Goal: Task Accomplishment & Management: Manage account settings

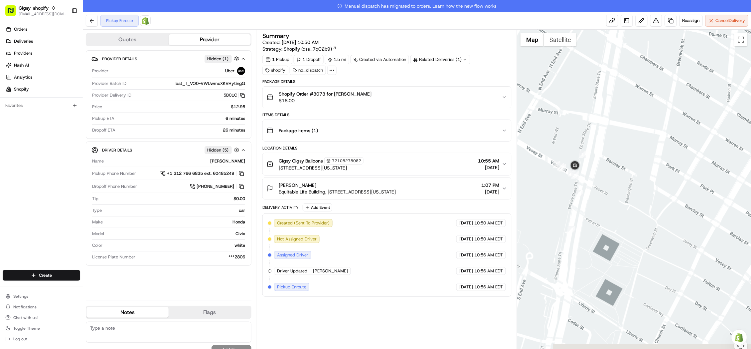
drag, startPoint x: 557, startPoint y: 205, endPoint x: 607, endPoint y: 140, distance: 81.8
click at [607, 140] on div at bounding box center [634, 195] width 234 height 331
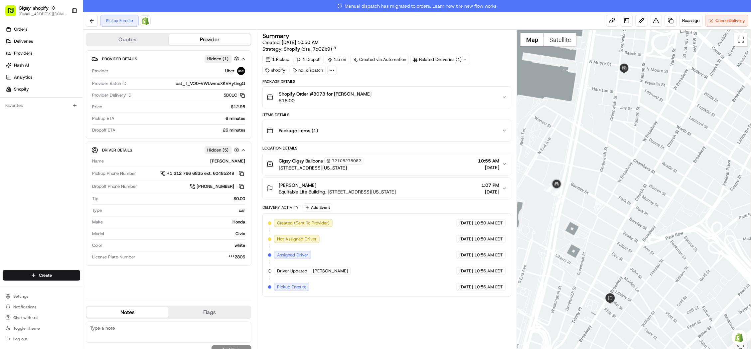
drag, startPoint x: 631, startPoint y: 141, endPoint x: 595, endPoint y: 180, distance: 53.0
click at [595, 180] on div at bounding box center [634, 195] width 234 height 331
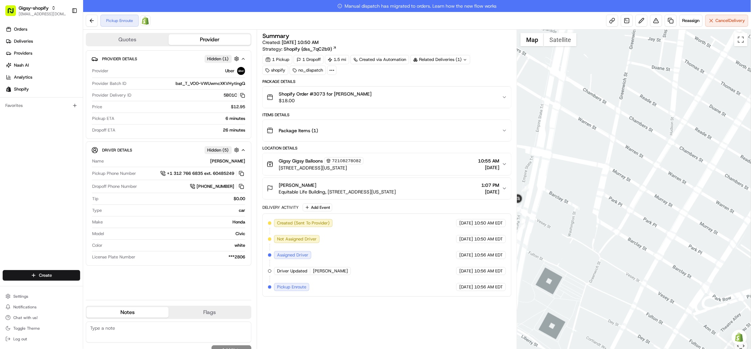
drag, startPoint x: 551, startPoint y: 189, endPoint x: 591, endPoint y: 166, distance: 46.2
click at [591, 166] on div at bounding box center [634, 195] width 234 height 331
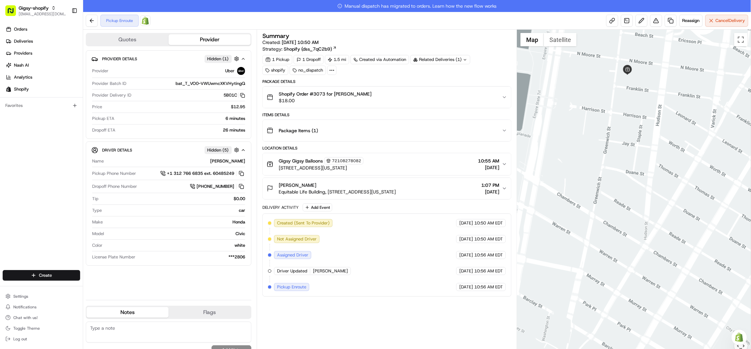
drag, startPoint x: 625, startPoint y: 143, endPoint x: 555, endPoint y: 272, distance: 146.3
click at [555, 272] on div at bounding box center [634, 195] width 234 height 331
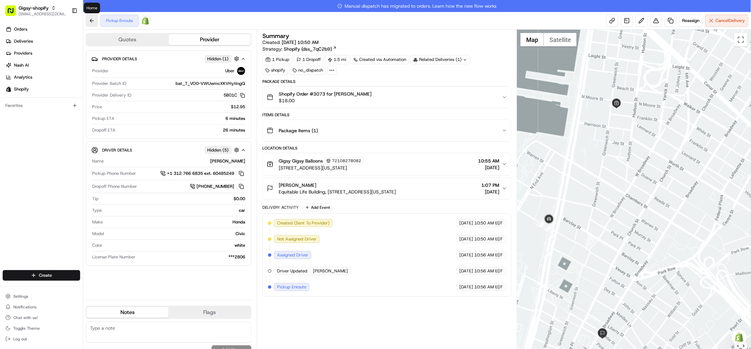
click at [92, 18] on button at bounding box center [92, 21] width 12 height 12
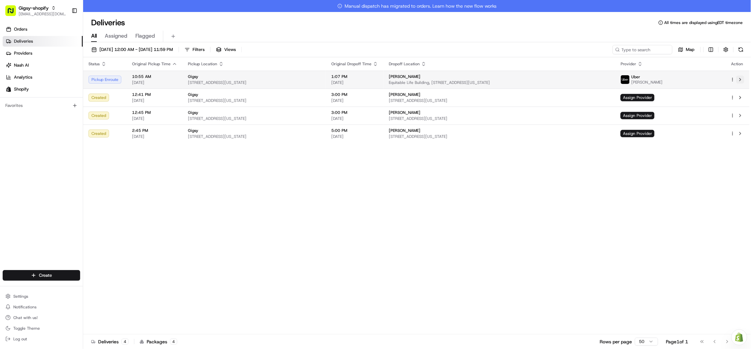
click at [742, 78] on button at bounding box center [740, 80] width 8 height 8
click at [733, 77] on html "Gigsy-shopify hello@getgigsy.com Toggle Sidebar Orders Deliveries Providers Nas…" at bounding box center [375, 174] width 751 height 349
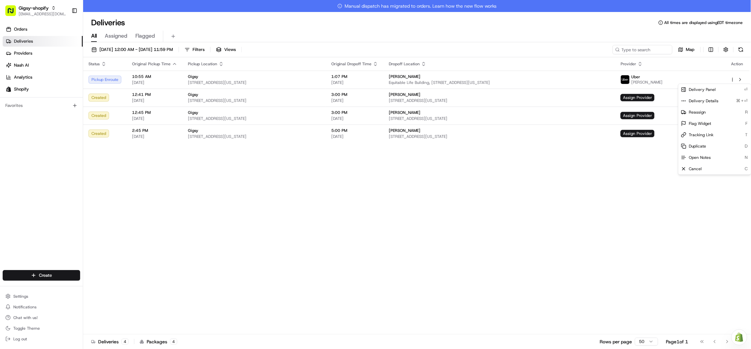
click at [635, 165] on html "Gigsy-shopify hello@getgigsy.com Toggle Sidebar Orders Deliveries Providers Nas…" at bounding box center [375, 174] width 751 height 349
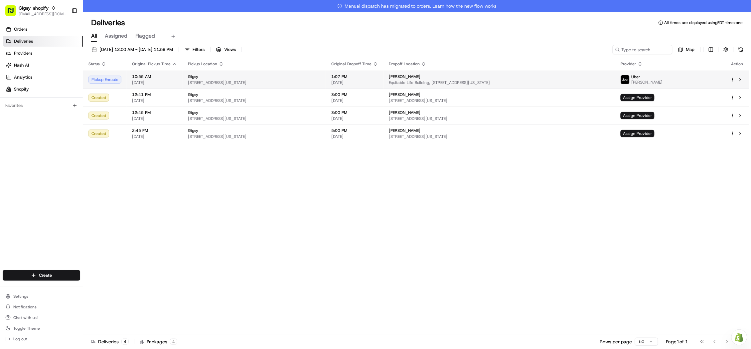
click at [663, 80] on span "[PERSON_NAME]" at bounding box center [647, 82] width 32 height 5
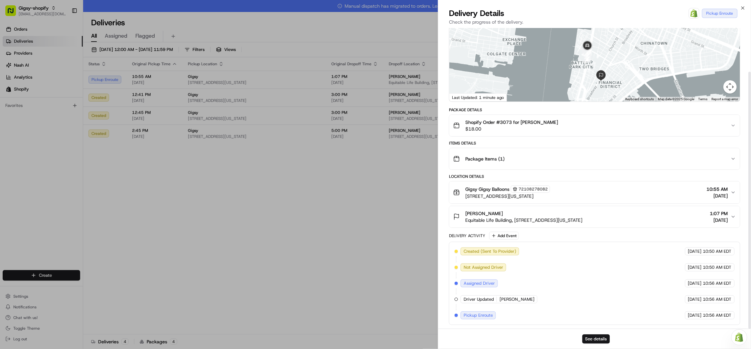
scroll to position [52, 0]
click at [743, 9] on icon "button" at bounding box center [742, 7] width 5 height 5
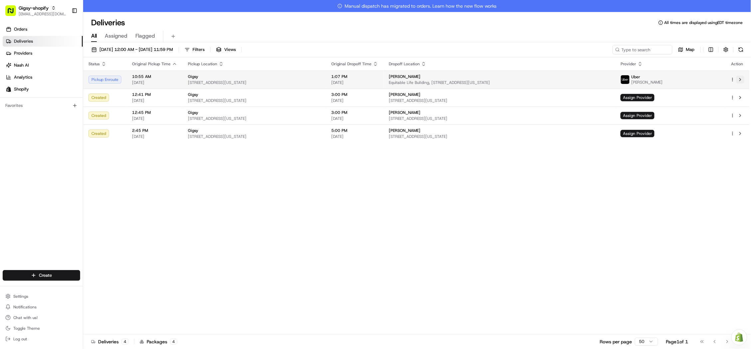
click at [739, 80] on button at bounding box center [740, 80] width 8 height 8
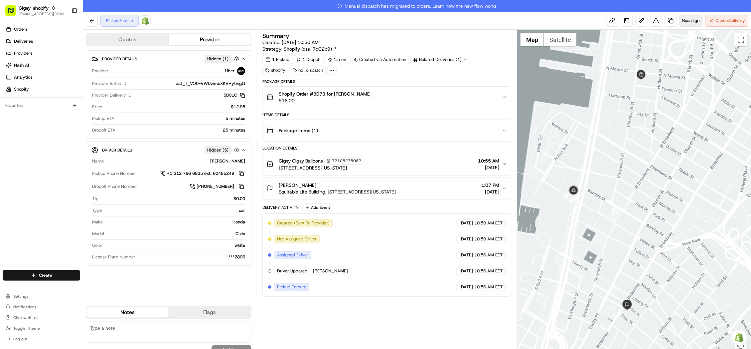
click at [692, 20] on span "Reassign" at bounding box center [691, 21] width 17 height 6
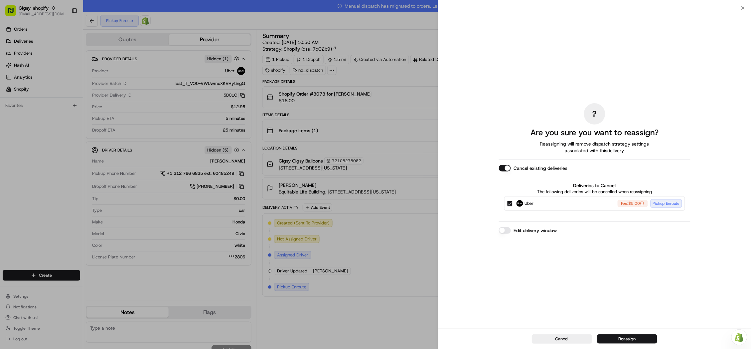
click at [510, 230] on button "Edit delivery window" at bounding box center [505, 230] width 12 height 7
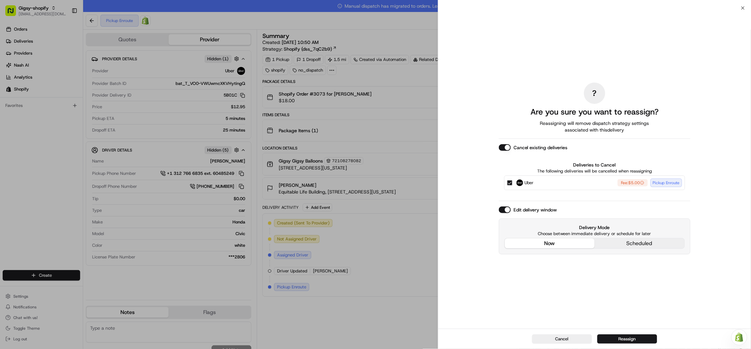
click at [541, 243] on button "now" at bounding box center [550, 243] width 90 height 10
click at [617, 340] on button "Reassign" at bounding box center [627, 338] width 60 height 9
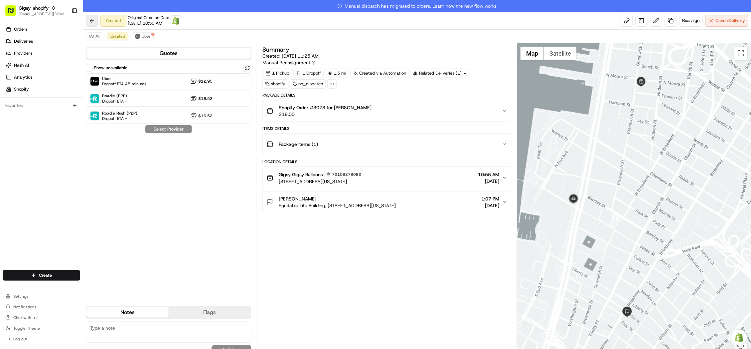
click at [92, 22] on button at bounding box center [92, 21] width 12 height 12
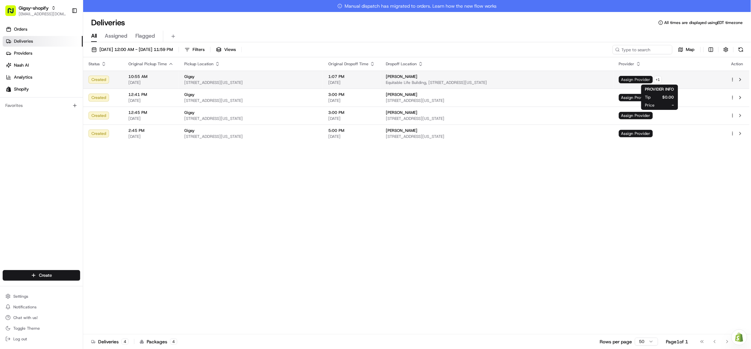
click at [653, 78] on span "Assign Provider" at bounding box center [636, 79] width 34 height 7
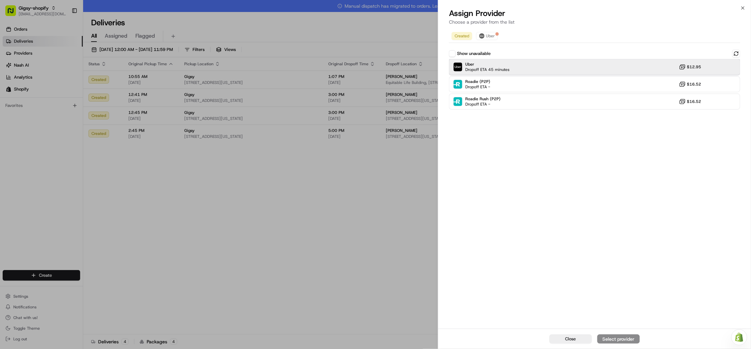
click at [523, 61] on div "Uber Dropoff ETA 45 minutes $12.95" at bounding box center [594, 67] width 291 height 16
click at [627, 341] on div "Assign Provider" at bounding box center [618, 338] width 33 height 7
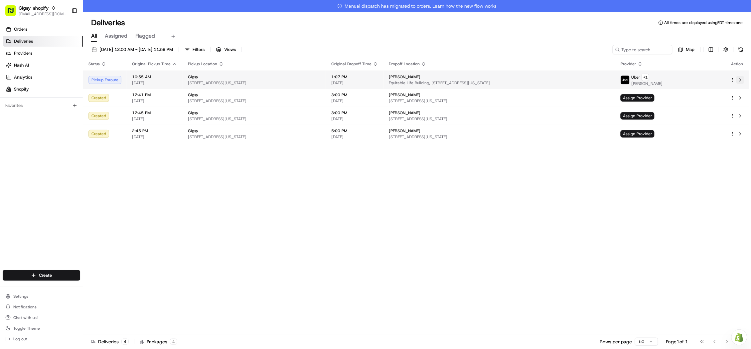
click at [743, 79] on button at bounding box center [740, 80] width 8 height 8
click at [314, 163] on div "Status Original Pickup Time Pickup Location Original Dropoff Time Dropoff Locat…" at bounding box center [416, 201] width 667 height 289
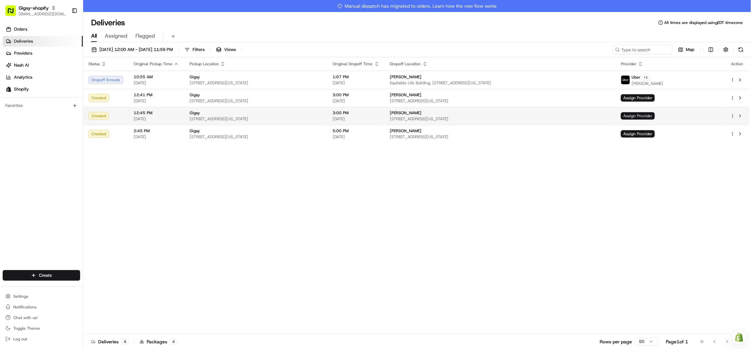
click at [655, 112] on span "Assign Provider" at bounding box center [638, 115] width 34 height 7
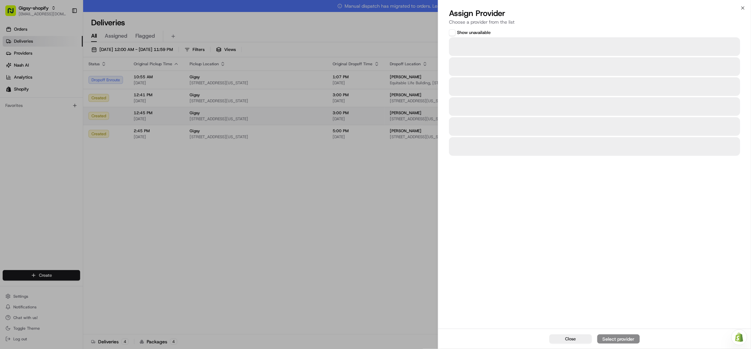
click at [668, 112] on div at bounding box center [375, 174] width 751 height 349
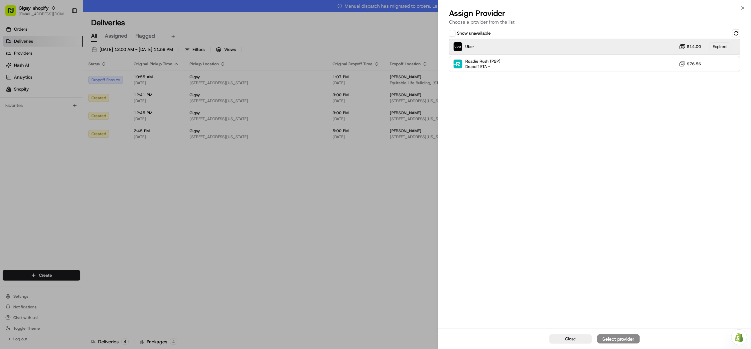
click at [667, 46] on div "Uber $14.00 Expired" at bounding box center [594, 47] width 291 height 16
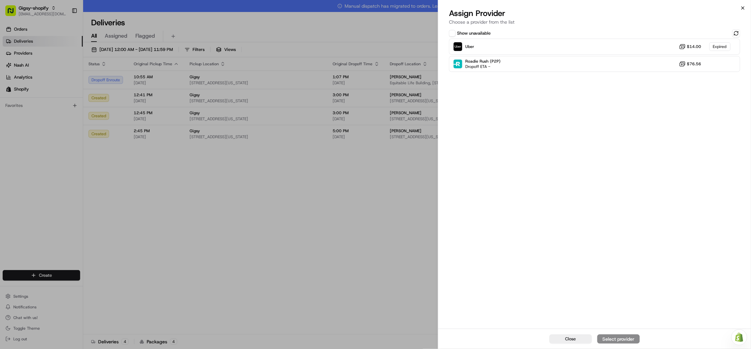
click at [743, 7] on icon "button" at bounding box center [742, 7] width 5 height 5
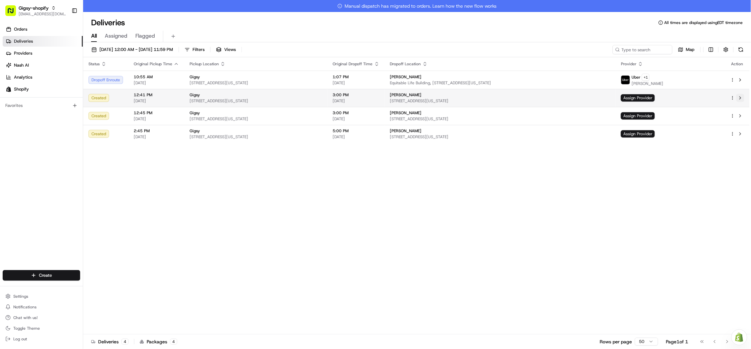
click at [742, 98] on button at bounding box center [740, 98] width 8 height 8
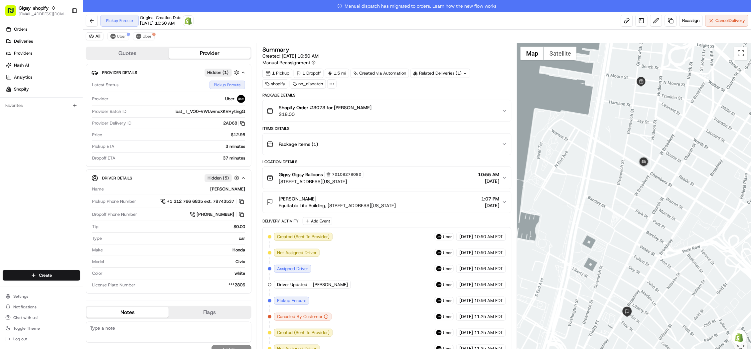
click at [295, 18] on div "Pickup Enroute Original Creation Date [DATE] 10:50 AM Open Order in Shopify Rea…" at bounding box center [417, 21] width 668 height 18
click at [294, 34] on div "All Uber Uber" at bounding box center [417, 37] width 668 height 14
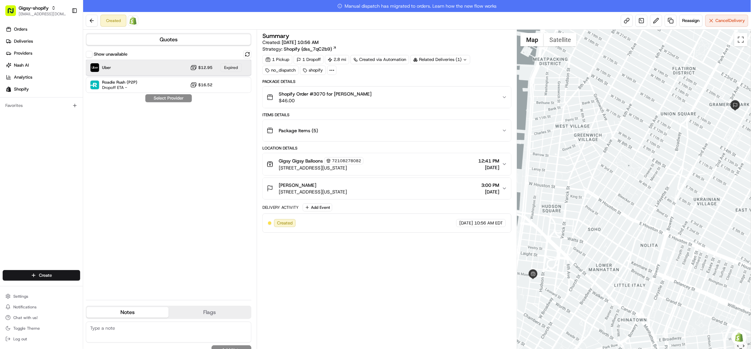
click at [138, 66] on div "Uber $12.95 Expired" at bounding box center [169, 68] width 166 height 16
click at [248, 56] on button at bounding box center [247, 54] width 8 height 8
click at [177, 70] on div "Uber $12.95 Expired" at bounding box center [169, 68] width 166 height 16
click at [176, 73] on div "Uber Dropoff ETA 1 hour $12.95" at bounding box center [169, 68] width 166 height 16
click at [177, 99] on button "Assign Provider" at bounding box center [168, 98] width 47 height 8
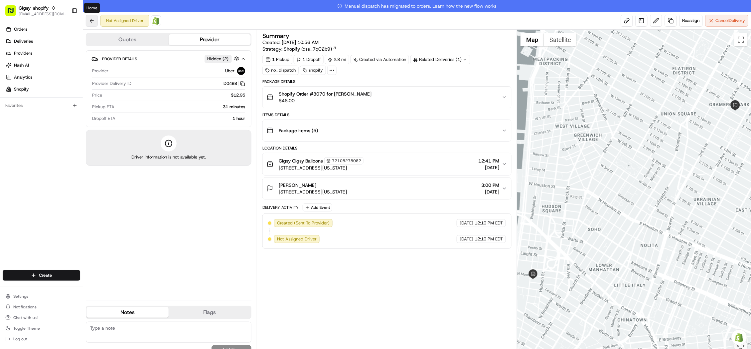
click at [93, 21] on button at bounding box center [92, 21] width 12 height 12
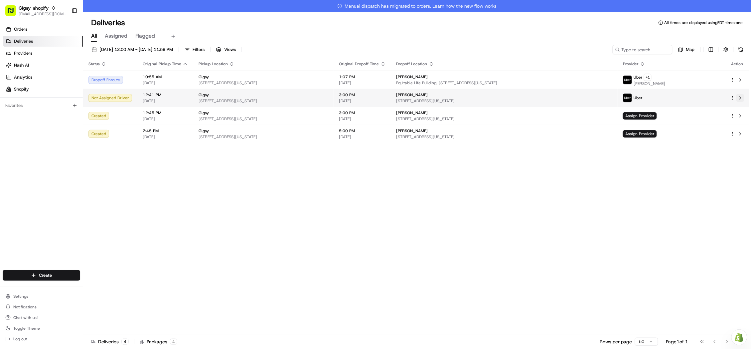
click at [739, 98] on button at bounding box center [740, 98] width 8 height 8
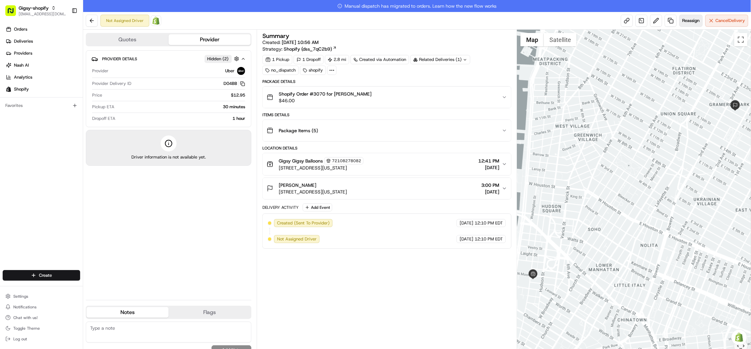
click at [683, 19] on span "Reassign" at bounding box center [691, 21] width 17 height 6
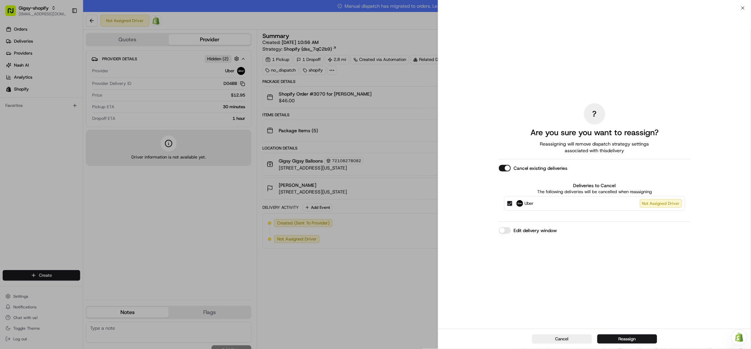
click at [510, 228] on button "Edit delivery window" at bounding box center [505, 230] width 12 height 7
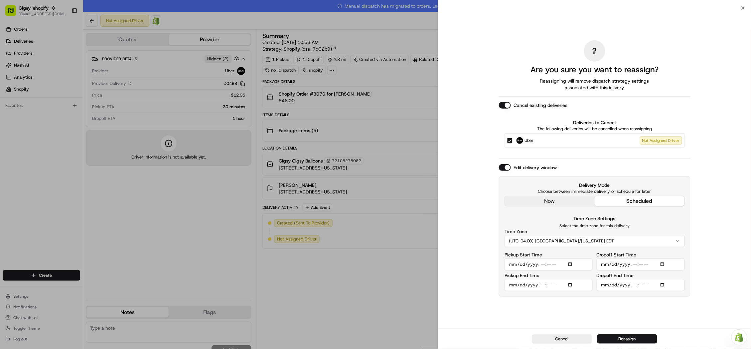
click at [556, 201] on div "? Are you sure you want to reassign? Reassigning will remove dispatch strategy …" at bounding box center [595, 168] width 192 height 318
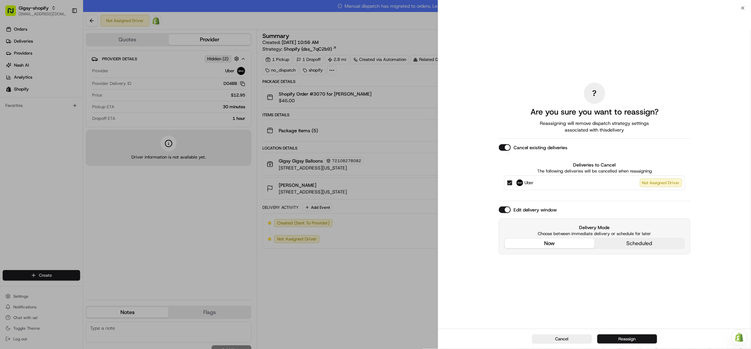
click at [627, 337] on button "Reassign" at bounding box center [627, 338] width 60 height 9
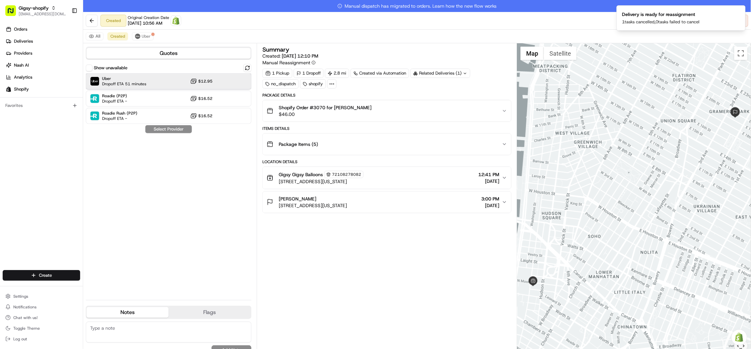
click at [147, 79] on div "Uber Dropoff ETA 51 minutes $12.95" at bounding box center [169, 81] width 166 height 16
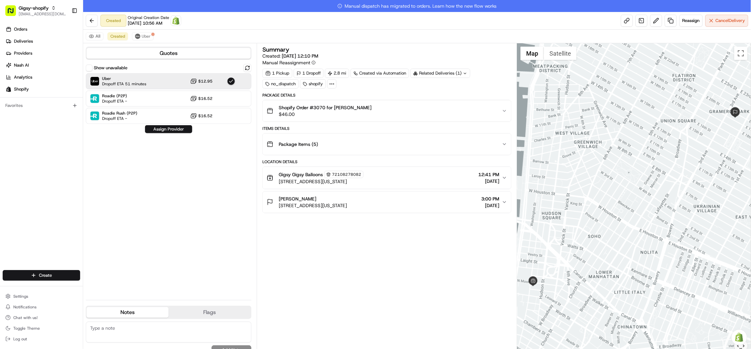
click at [167, 130] on button "Assign Provider" at bounding box center [168, 129] width 47 height 8
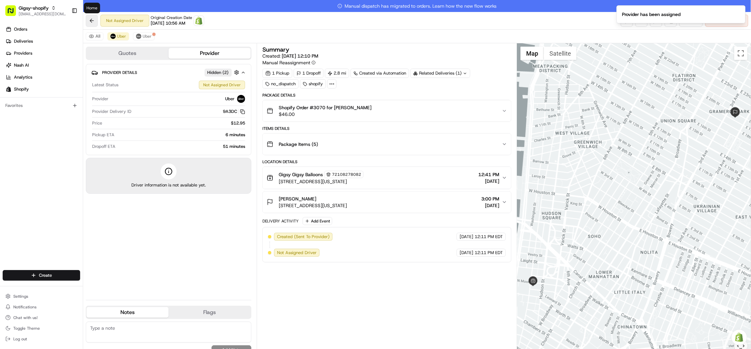
click at [93, 20] on button at bounding box center [92, 21] width 12 height 12
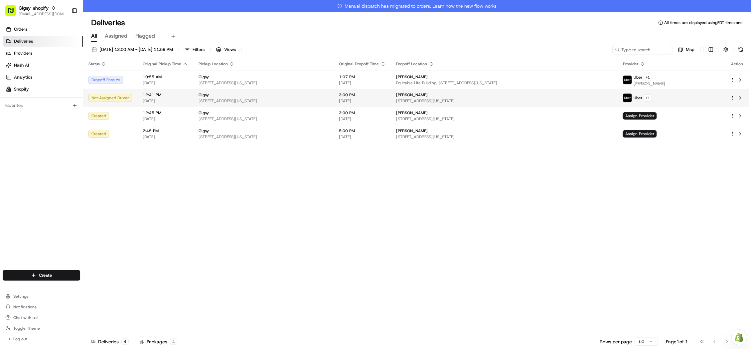
click at [719, 93] on div "Uber + 1" at bounding box center [671, 97] width 97 height 9
click at [742, 98] on button at bounding box center [740, 98] width 8 height 8
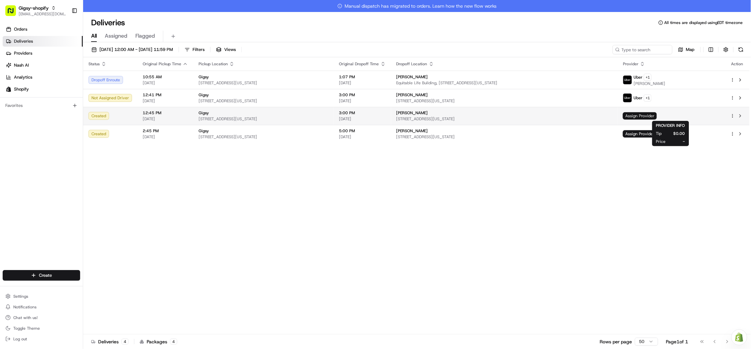
click at [657, 115] on span "Assign Provider" at bounding box center [640, 115] width 34 height 7
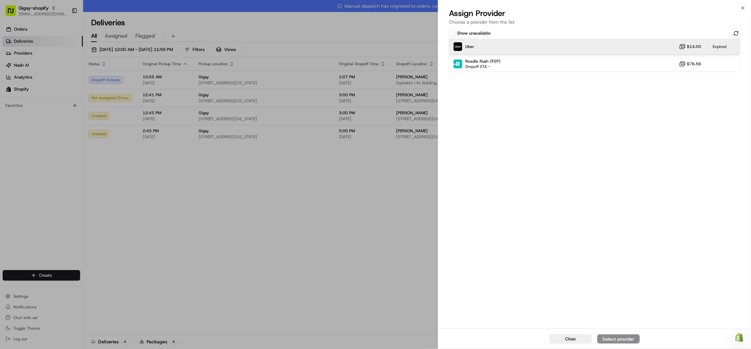
click at [553, 45] on div "Uber $14.00 Expired" at bounding box center [594, 47] width 291 height 16
click at [655, 44] on div "Uber $14.00 Expired" at bounding box center [594, 47] width 291 height 16
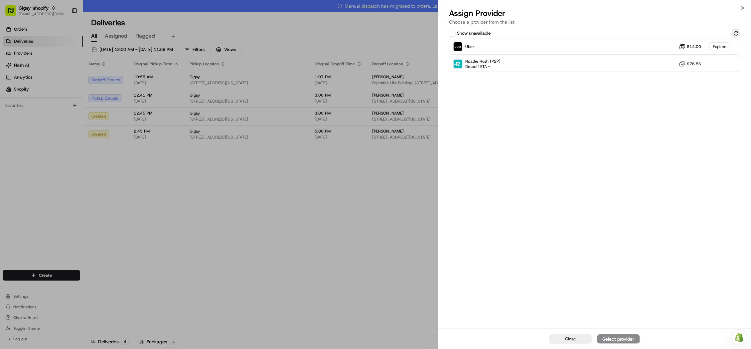
click at [739, 32] on button at bounding box center [736, 33] width 8 height 8
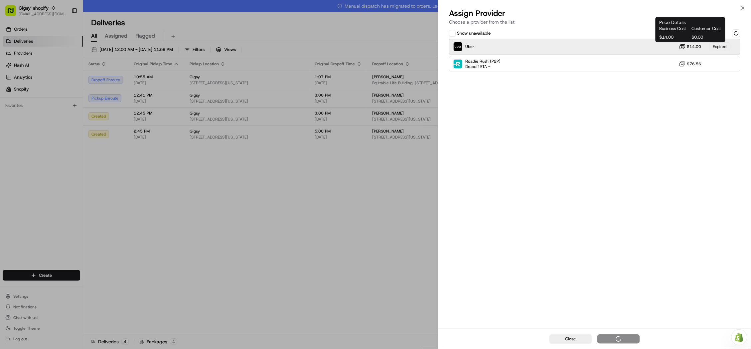
click at [674, 48] on div "Uber $14.00 Expired" at bounding box center [594, 47] width 291 height 16
click at [596, 48] on div "Uber Dropoff ETA 1 hour $14.00" at bounding box center [594, 47] width 291 height 16
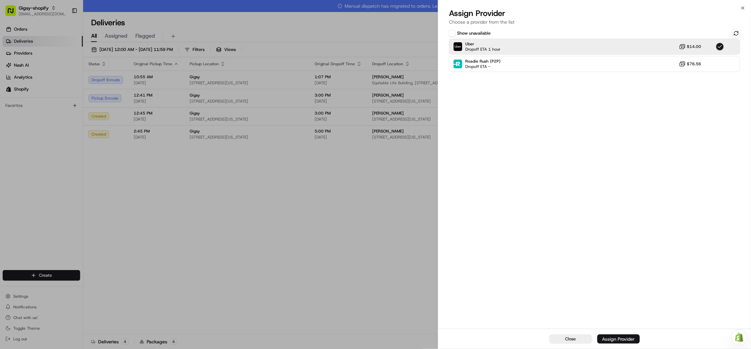
click at [615, 340] on div "Assign Provider" at bounding box center [618, 338] width 33 height 7
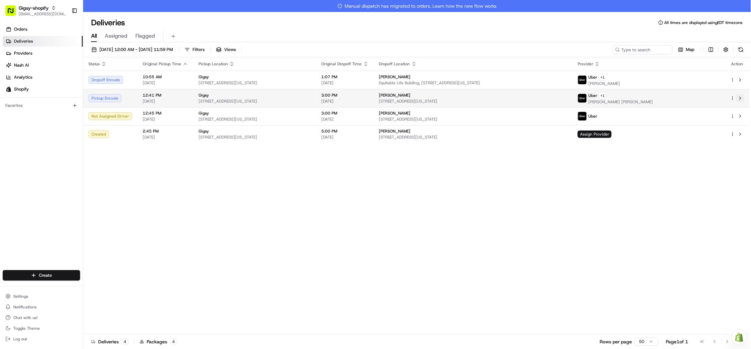
click at [741, 96] on button at bounding box center [740, 98] width 8 height 8
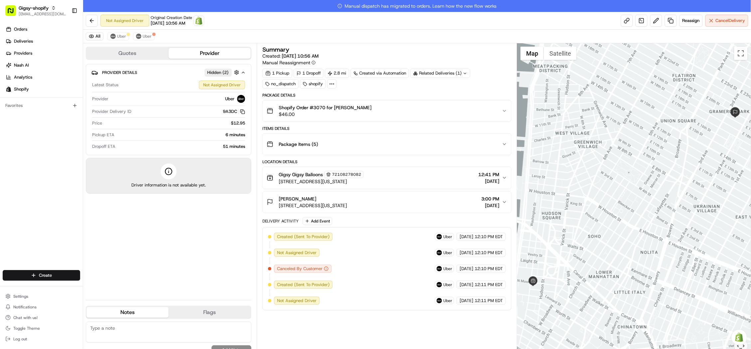
click at [188, 207] on div "Provider Details Hidden ( 2 ) Latest Status Not Assigned Driver Provider Uber P…" at bounding box center [169, 179] width 166 height 231
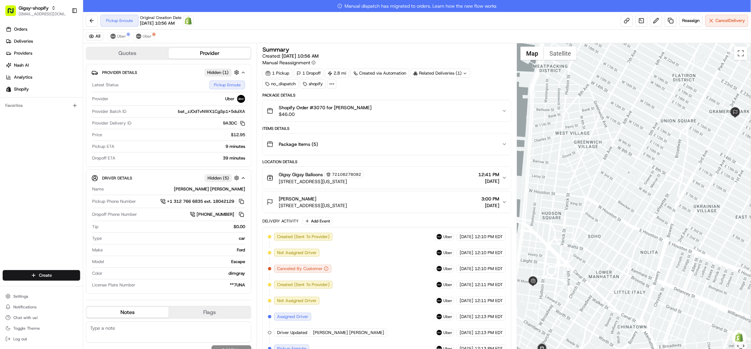
scroll to position [1, 0]
click at [90, 19] on button at bounding box center [92, 21] width 12 height 12
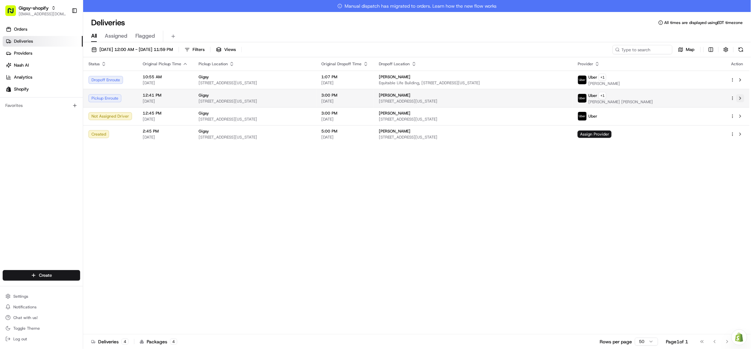
click at [742, 94] on button at bounding box center [740, 98] width 8 height 8
click at [742, 97] on button at bounding box center [740, 98] width 8 height 8
click at [743, 53] on button at bounding box center [740, 49] width 9 height 9
click at [739, 49] on button at bounding box center [740, 49] width 9 height 9
click at [740, 47] on button at bounding box center [740, 49] width 9 height 9
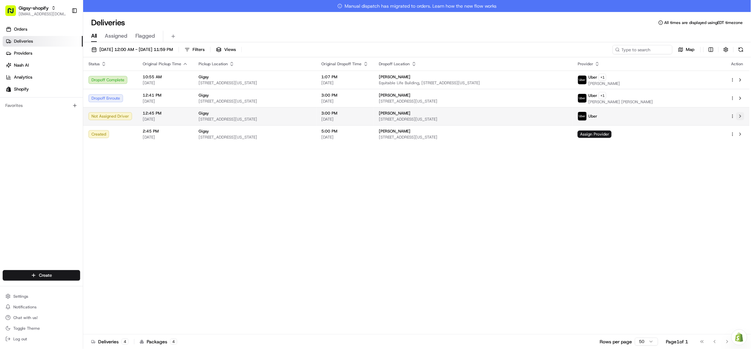
click at [740, 115] on button at bounding box center [740, 116] width 8 height 8
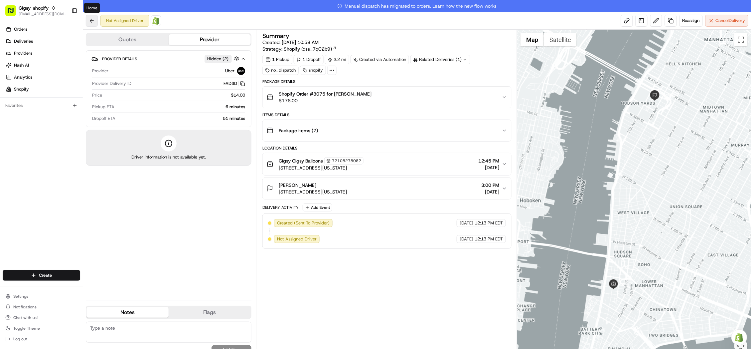
click at [94, 19] on button at bounding box center [92, 21] width 12 height 12
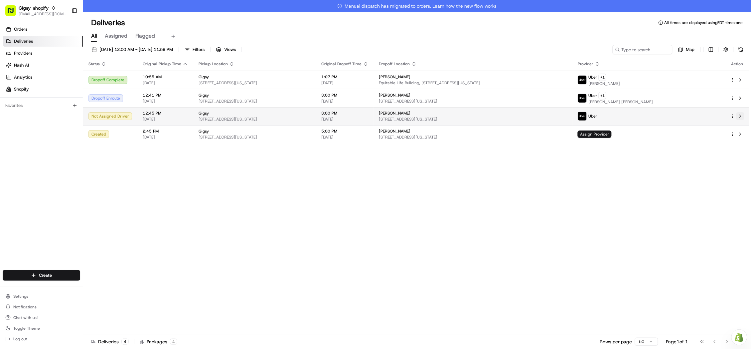
click at [743, 116] on button at bounding box center [740, 116] width 8 height 8
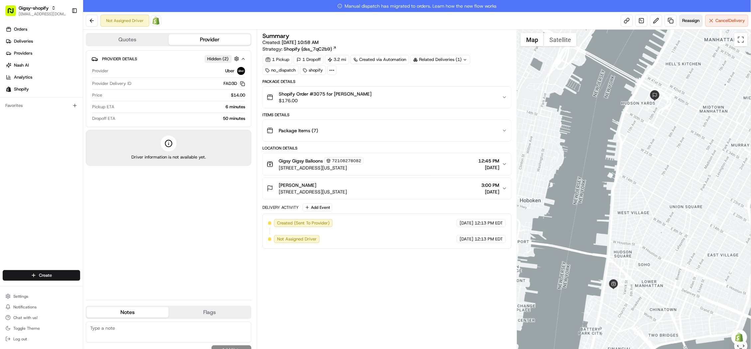
click at [696, 21] on span "Reassign" at bounding box center [691, 21] width 17 height 6
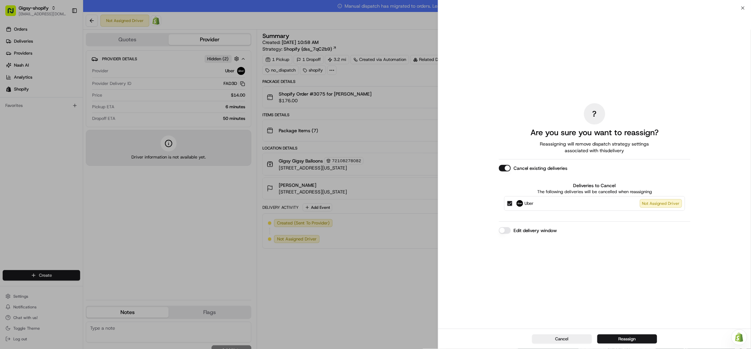
click at [507, 229] on button "Edit delivery window" at bounding box center [505, 230] width 12 height 7
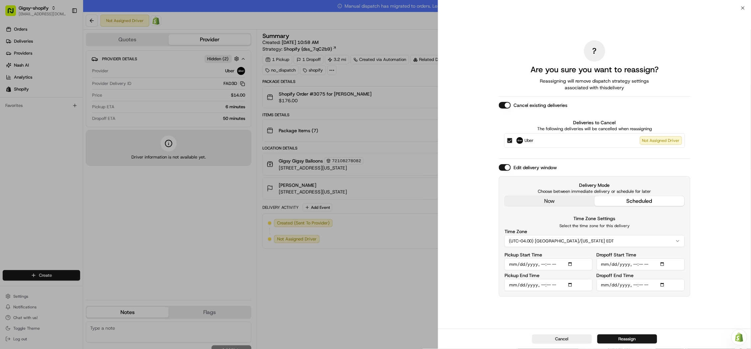
click at [570, 204] on div "? Are you sure you want to reassign? Reassigning will remove dispatch strategy …" at bounding box center [595, 168] width 192 height 318
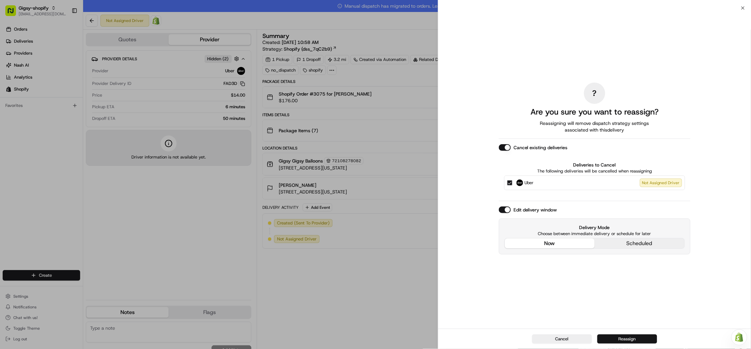
click at [637, 340] on button "Reassign" at bounding box center [627, 338] width 60 height 9
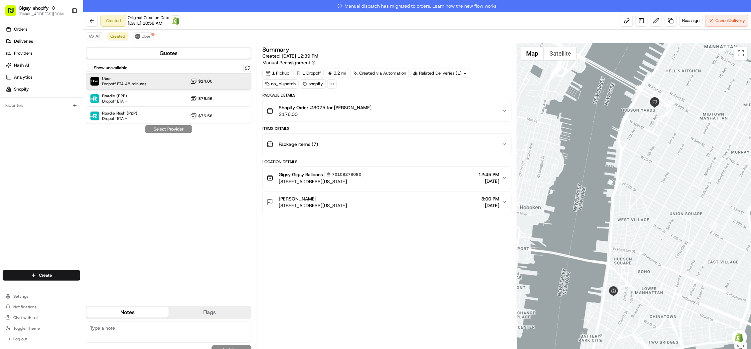
click at [170, 79] on div "Uber Dropoff ETA 48 minutes $14.00" at bounding box center [169, 81] width 166 height 16
click at [180, 129] on button "Assign Provider" at bounding box center [168, 129] width 47 height 8
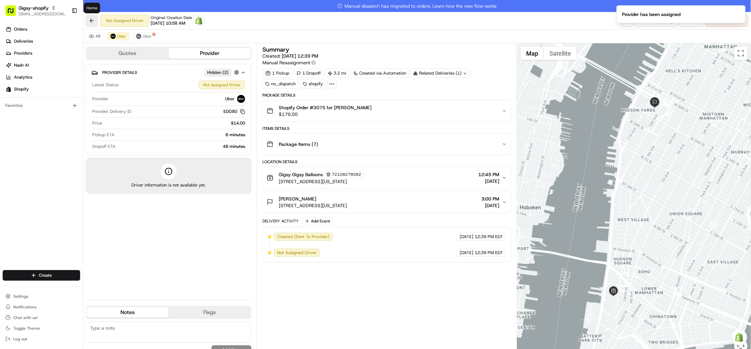
click at [92, 22] on button at bounding box center [92, 21] width 12 height 12
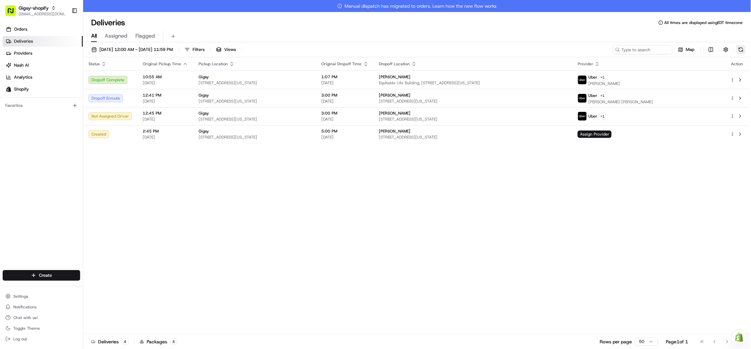
click at [741, 48] on button at bounding box center [740, 49] width 9 height 9
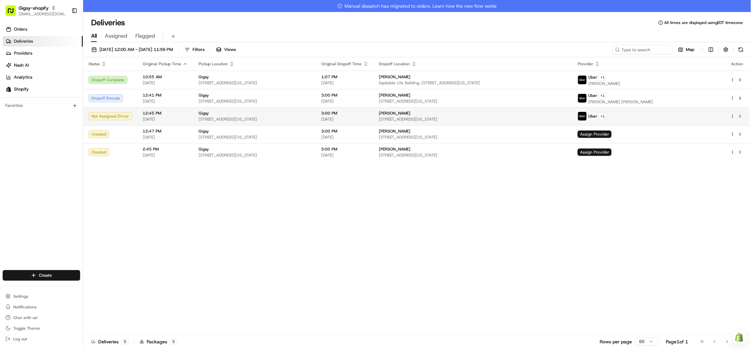
click at [734, 112] on div at bounding box center [737, 116] width 14 height 8
click at [743, 117] on button at bounding box center [740, 116] width 8 height 8
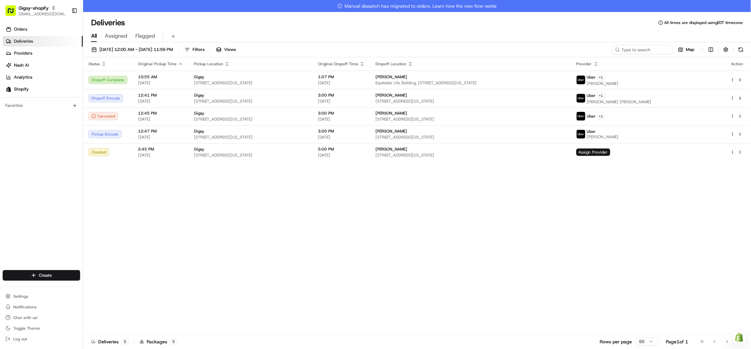
click at [36, 38] on link "Deliveries" at bounding box center [43, 41] width 80 height 11
click at [741, 50] on button at bounding box center [740, 49] width 9 height 9
click at [38, 30] on link "Orders" at bounding box center [43, 29] width 80 height 11
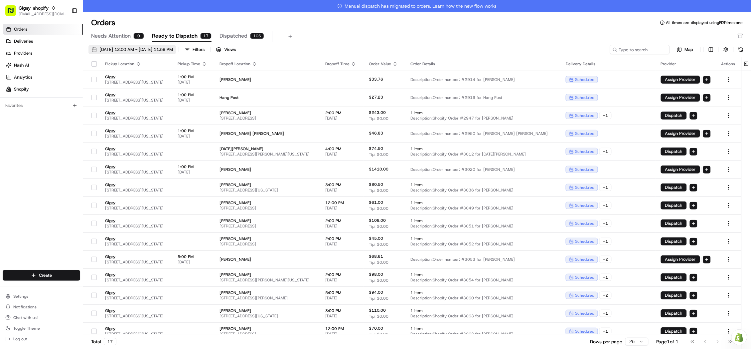
click at [111, 45] on button "08/01/2025 12:00 AM - 08/31/2025 11:59 PM" at bounding box center [131, 49] width 87 height 9
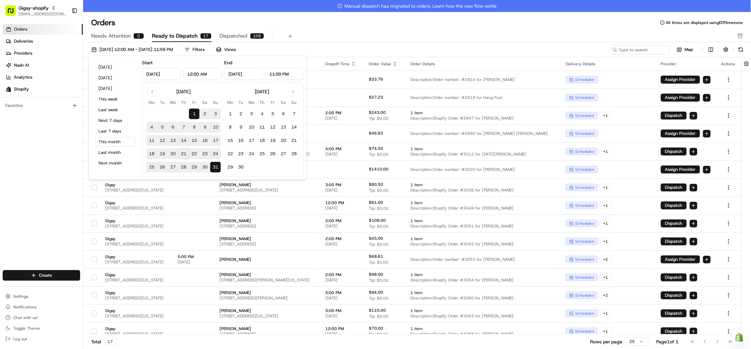
click at [185, 152] on button "21" at bounding box center [183, 153] width 11 height 11
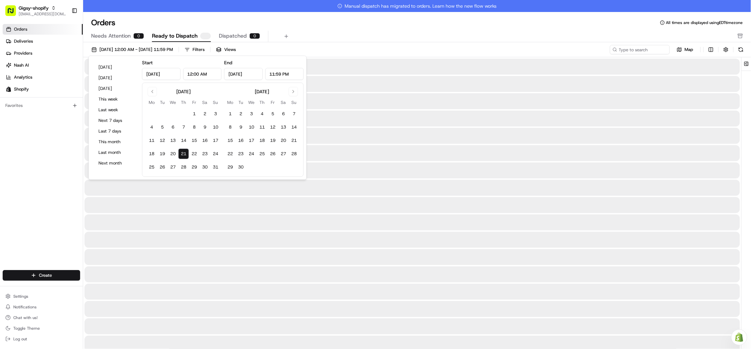
type input "Aug 21, 2025"
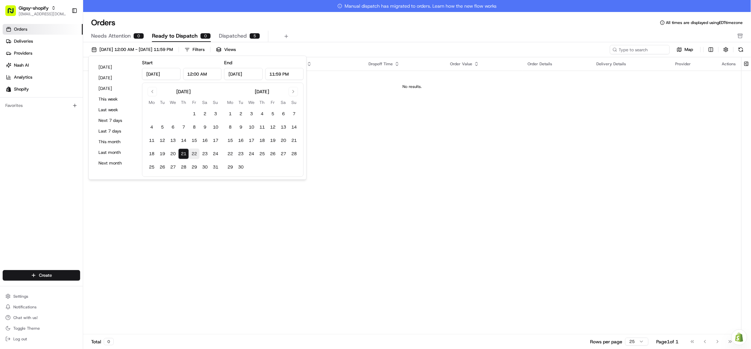
click at [193, 150] on button "22" at bounding box center [194, 153] width 11 height 11
type input "Aug 22, 2025"
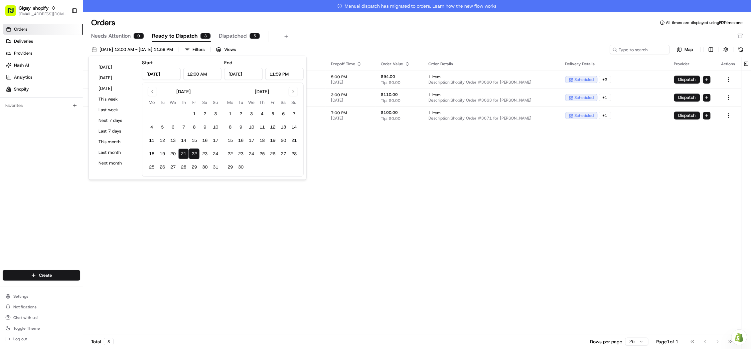
click at [347, 214] on div "Pickup Location Pickup Time Dropoff Location Dropoff Time Order Value Order Det…" at bounding box center [412, 201] width 658 height 289
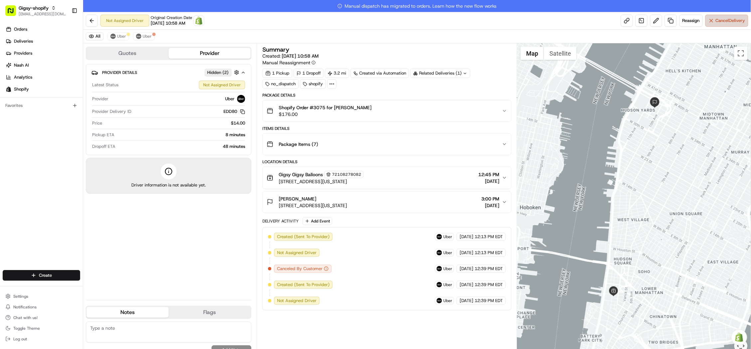
click at [712, 20] on button "Cancel Delivery" at bounding box center [727, 21] width 43 height 12
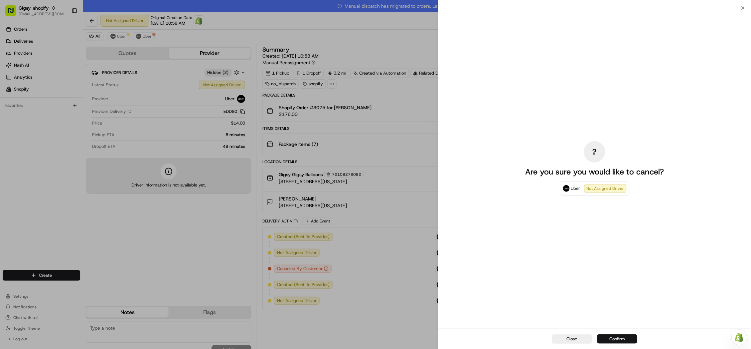
click at [611, 341] on button "Confirm" at bounding box center [617, 338] width 40 height 9
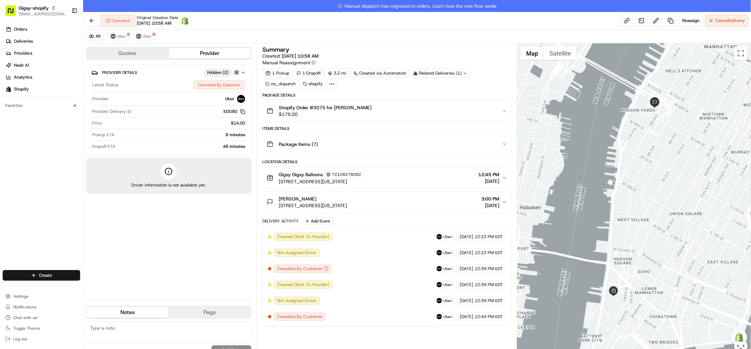
click at [336, 88] on div at bounding box center [331, 83] width 9 height 9
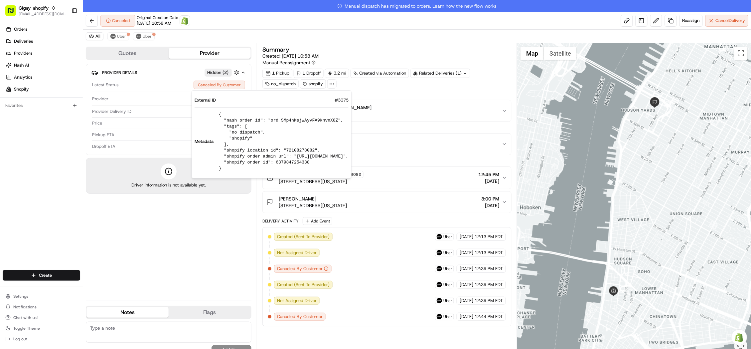
click at [174, 207] on div "Provider Details Hidden ( 2 ) Latest Status Canceled By Customer Provider Uber …" at bounding box center [169, 179] width 166 height 231
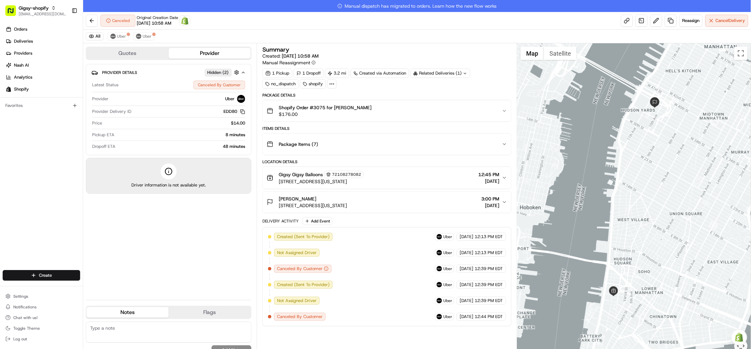
click at [138, 56] on button "Quotes" at bounding box center [127, 53] width 82 height 11
click at [190, 53] on button "Provider" at bounding box center [210, 53] width 82 height 11
click at [658, 21] on button at bounding box center [656, 21] width 12 height 12
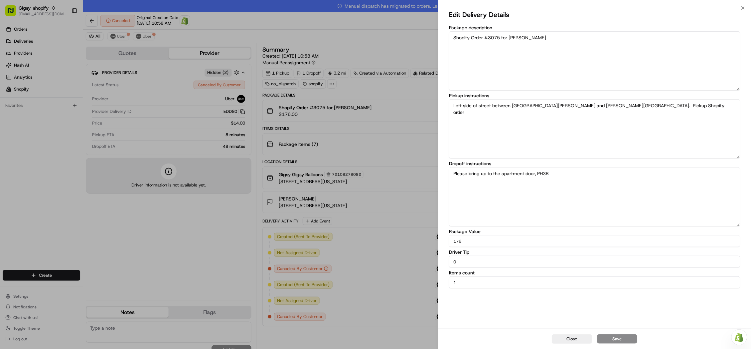
click at [536, 56] on textarea "Shopify Order #3075 for [PERSON_NAME]" at bounding box center [594, 60] width 291 height 59
click at [522, 56] on textarea "Shopify Order #3075 for [PERSON_NAME]" at bounding box center [594, 60] width 291 height 59
type textarea "Shopify Order #3075 for [PERSON_NAME] SENT VIA [GEOGRAPHIC_DATA]"
click at [628, 342] on button "Save" at bounding box center [617, 338] width 40 height 9
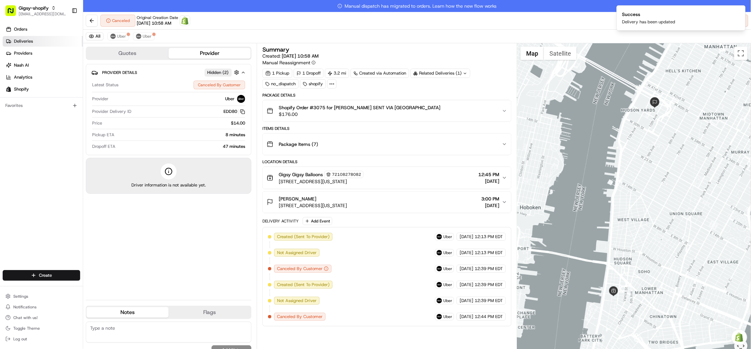
click at [40, 41] on link "Deliveries" at bounding box center [43, 41] width 80 height 11
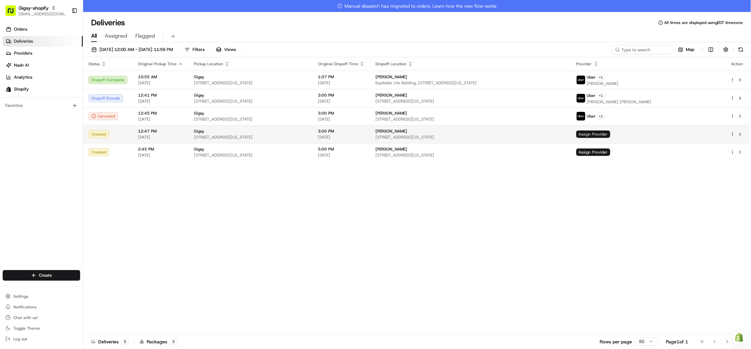
click at [610, 132] on span "Assign Provider" at bounding box center [593, 133] width 34 height 7
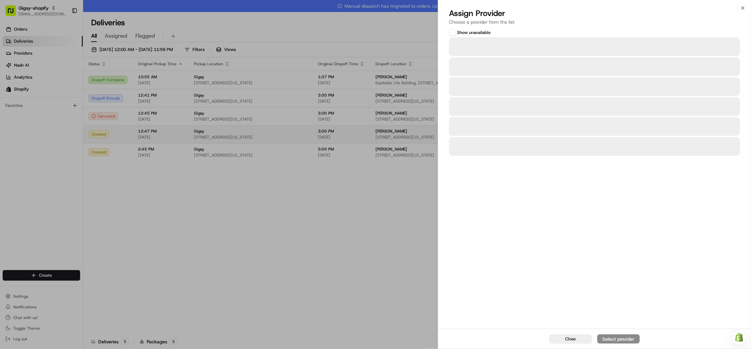
click at [680, 132] on div at bounding box center [375, 174] width 751 height 349
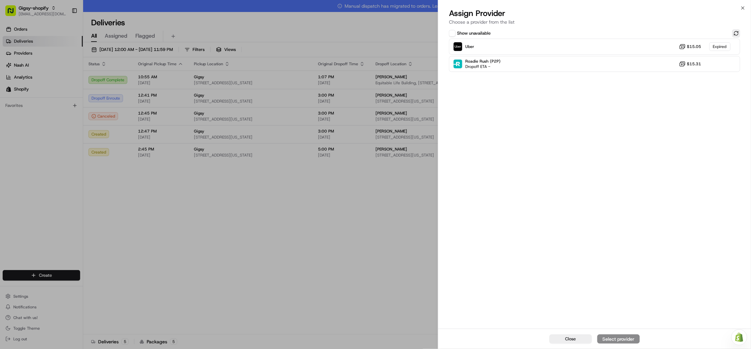
click at [736, 32] on button at bounding box center [736, 33] width 8 height 8
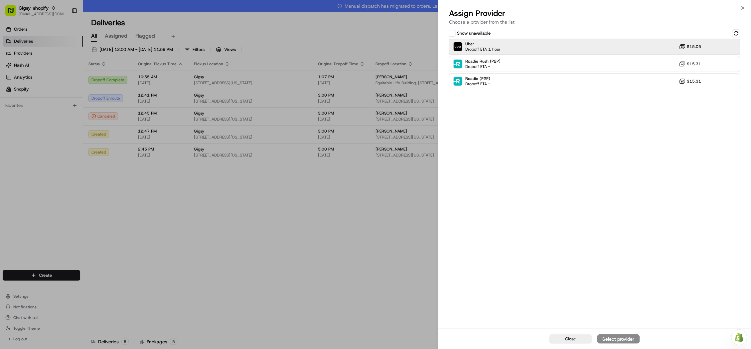
click at [664, 43] on div "Uber Dropoff ETA 1 hour $15.05" at bounding box center [594, 47] width 291 height 16
click at [622, 338] on div "Assign Provider" at bounding box center [618, 338] width 33 height 7
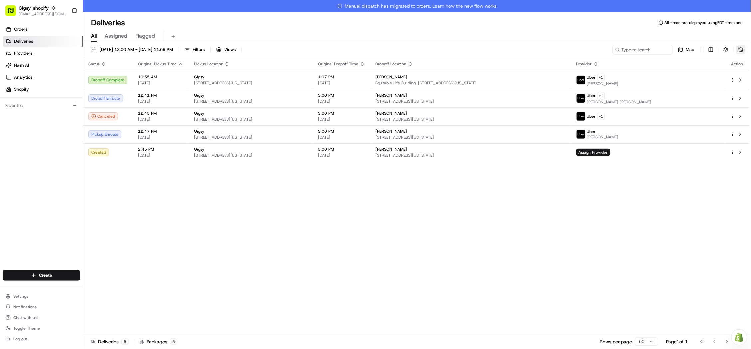
click at [740, 52] on button at bounding box center [740, 49] width 9 height 9
click at [742, 132] on button at bounding box center [740, 134] width 8 height 8
click at [737, 97] on button at bounding box center [740, 98] width 8 height 8
click at [739, 130] on button at bounding box center [740, 134] width 8 height 8
click at [739, 132] on button at bounding box center [740, 134] width 8 height 8
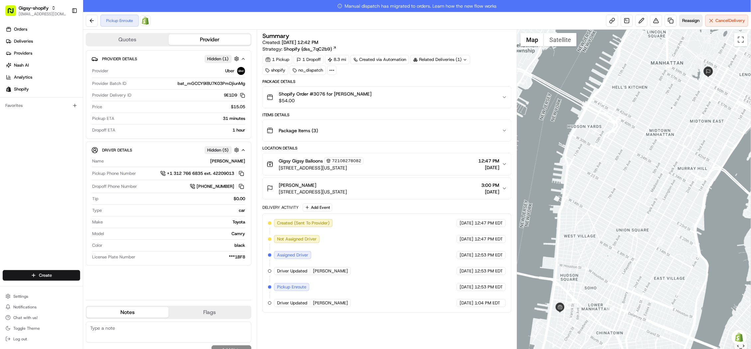
click at [685, 19] on span "Reassign" at bounding box center [691, 21] width 17 height 6
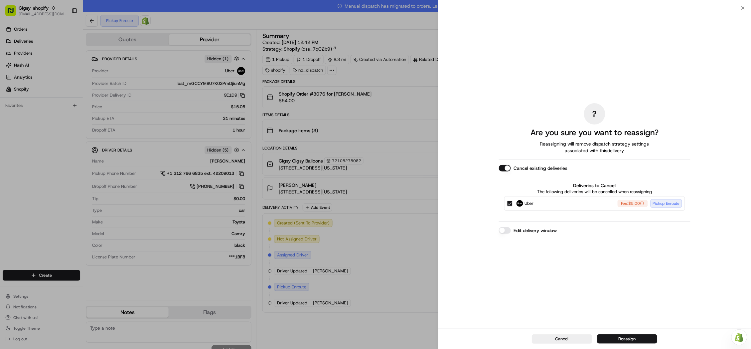
click at [538, 231] on label "Edit delivery window" at bounding box center [536, 230] width 44 height 7
click at [511, 231] on button "Edit delivery window" at bounding box center [505, 230] width 12 height 7
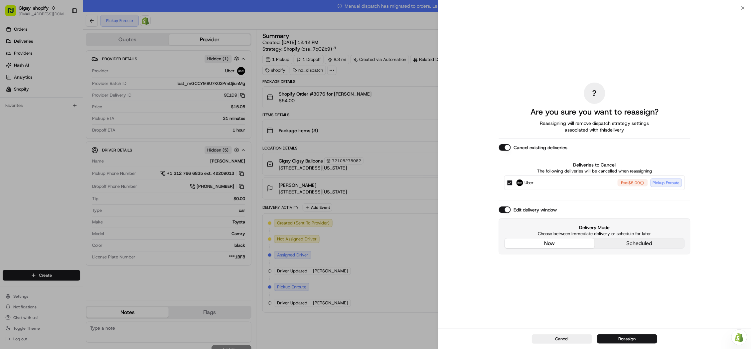
click at [550, 242] on button "now" at bounding box center [550, 243] width 90 height 10
click at [613, 335] on button "Reassign" at bounding box center [627, 338] width 60 height 9
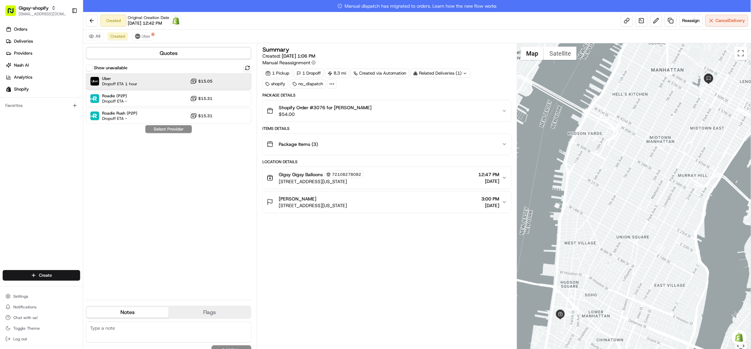
click at [109, 81] on span "Dropoff ETA 1 hour" at bounding box center [119, 83] width 35 height 5
click at [161, 132] on button "Assign Provider" at bounding box center [168, 129] width 47 height 8
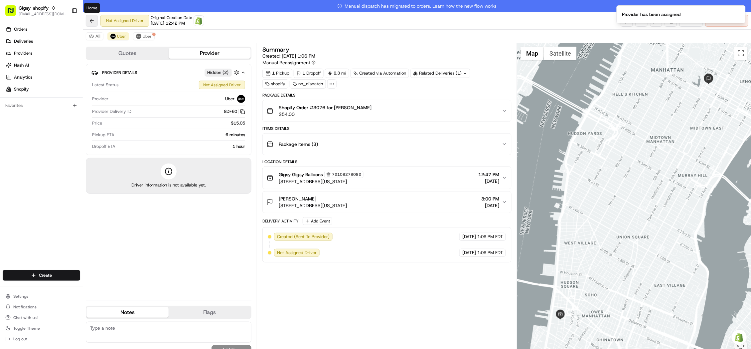
click at [90, 22] on button at bounding box center [92, 21] width 12 height 12
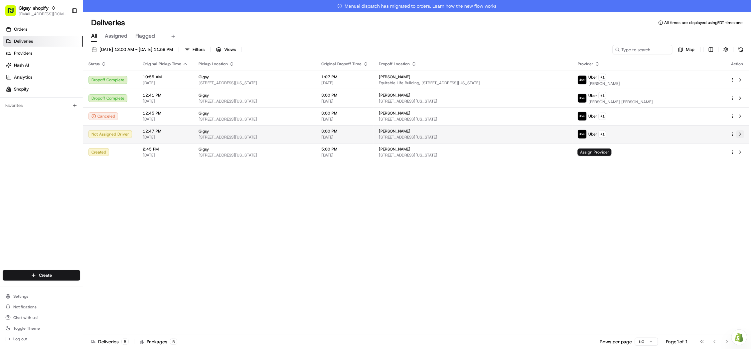
click at [740, 130] on button at bounding box center [740, 134] width 8 height 8
click at [741, 133] on button at bounding box center [740, 134] width 8 height 8
click at [737, 136] on button at bounding box center [740, 134] width 8 height 8
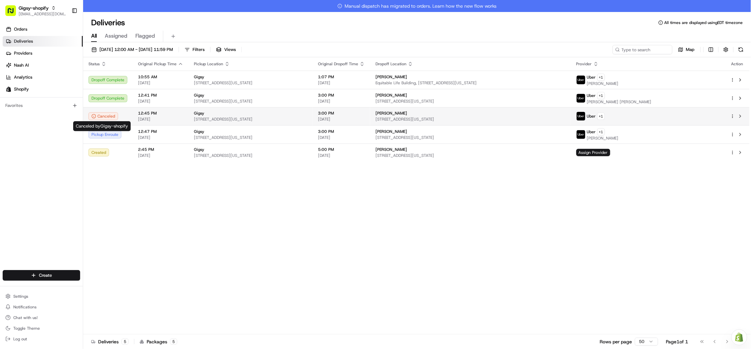
click at [126, 115] on div "Canceled" at bounding box center [107, 116] width 39 height 8
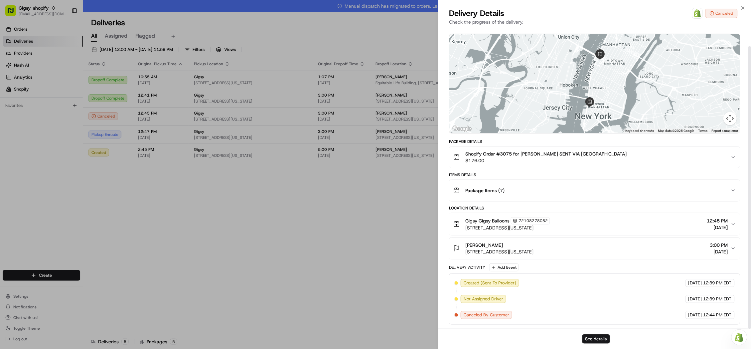
scroll to position [19, 0]
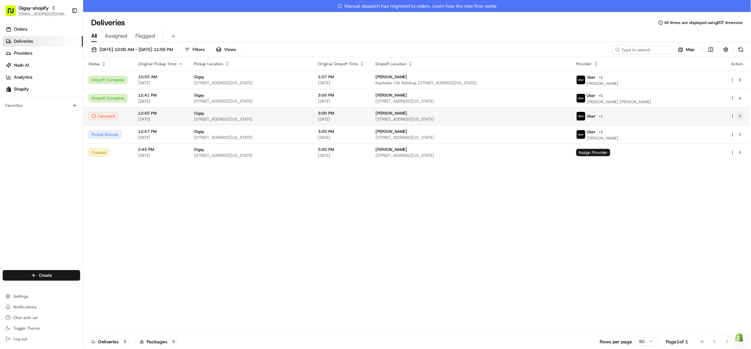
click at [744, 114] on button at bounding box center [740, 116] width 8 height 8
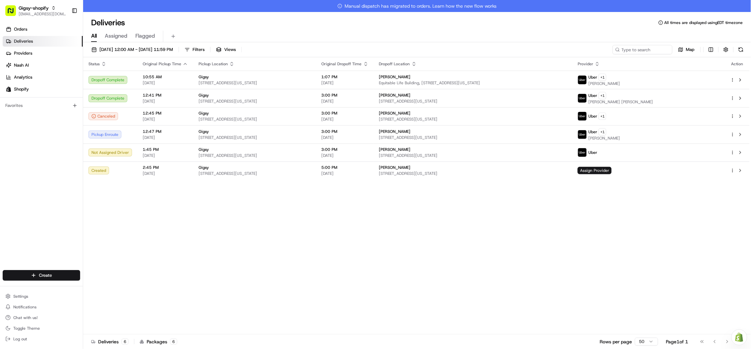
click at [123, 207] on div "Status Original Pickup Time Pickup Location Original Dropoff Time Dropoff Locat…" at bounding box center [416, 201] width 667 height 289
click at [740, 151] on button at bounding box center [740, 152] width 8 height 8
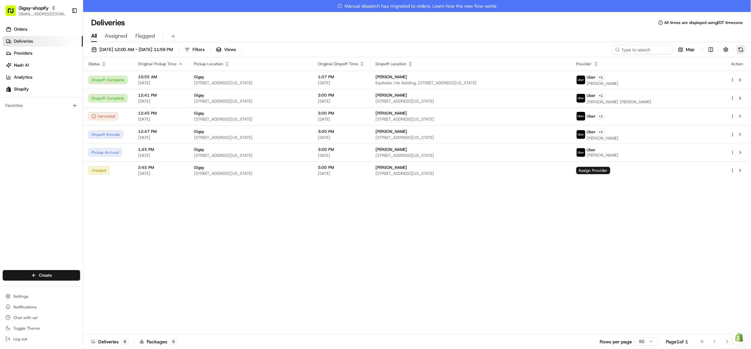
click at [742, 54] on button at bounding box center [740, 49] width 9 height 9
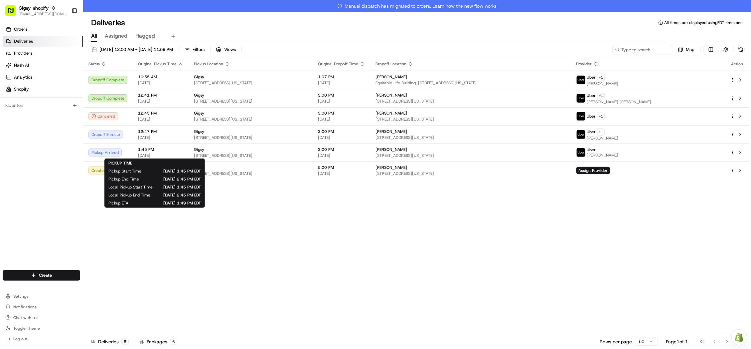
click at [165, 217] on div "Status Original Pickup Time Pickup Location Original Dropoff Time Dropoff Locat…" at bounding box center [416, 201] width 667 height 289
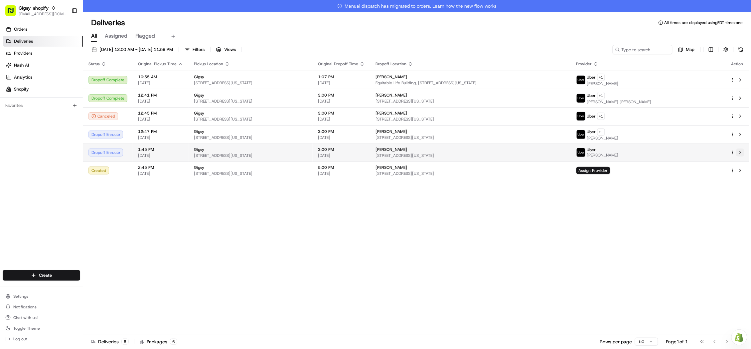
click at [740, 153] on button at bounding box center [740, 152] width 8 height 8
click at [741, 153] on button at bounding box center [740, 152] width 8 height 8
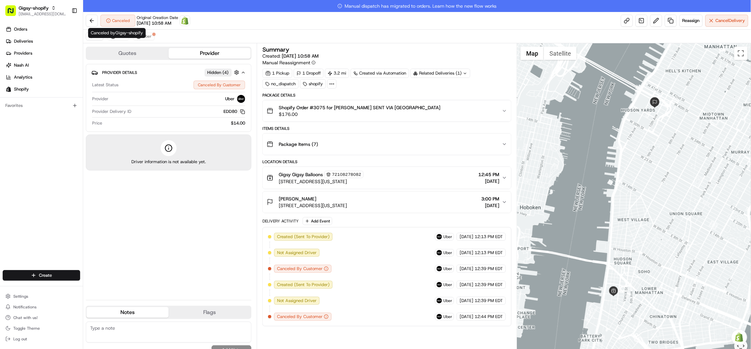
click at [121, 19] on div "Canceled" at bounding box center [117, 21] width 35 height 12
click at [242, 75] on icon "button" at bounding box center [243, 72] width 5 height 5
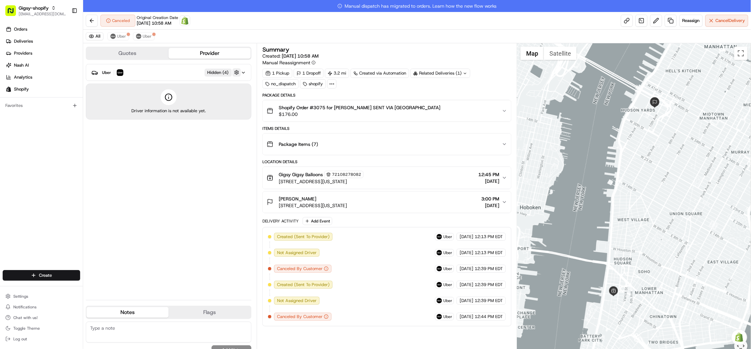
click at [234, 72] on button "button" at bounding box center [237, 72] width 8 height 8
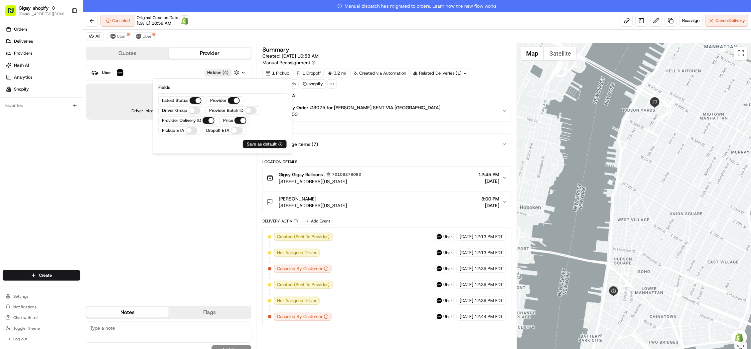
click at [243, 72] on icon "button" at bounding box center [243, 72] width 5 height 5
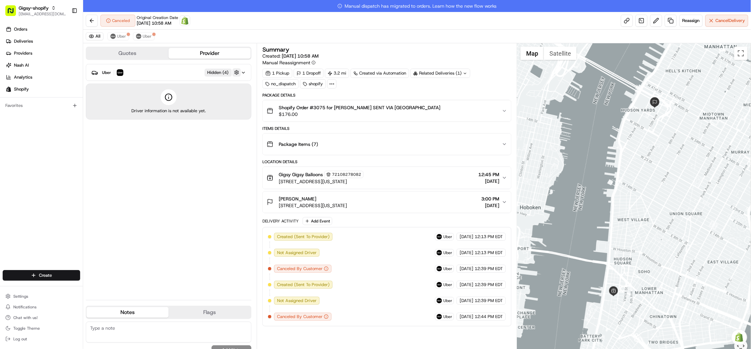
click at [240, 74] on button "button" at bounding box center [237, 72] width 8 height 8
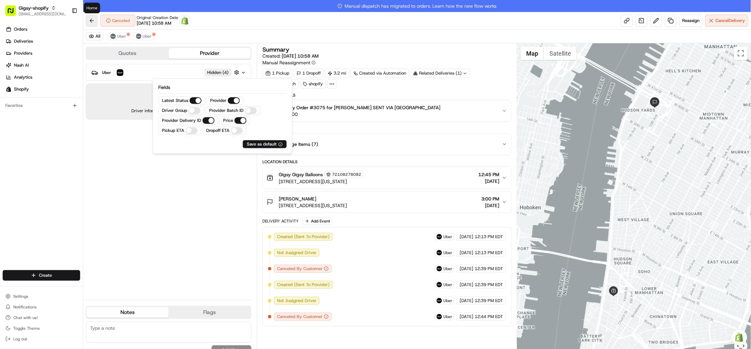
click at [93, 19] on button at bounding box center [92, 21] width 12 height 12
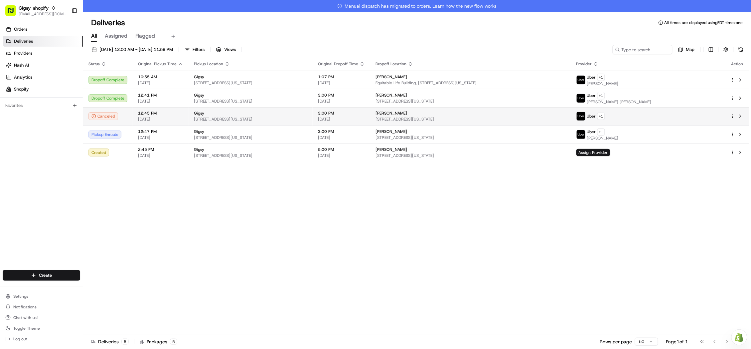
click at [732, 113] on html "Gigsy-shopify hello@getgigsy.com Toggle Sidebar Orders Deliveries Providers Nas…" at bounding box center [375, 174] width 751 height 349
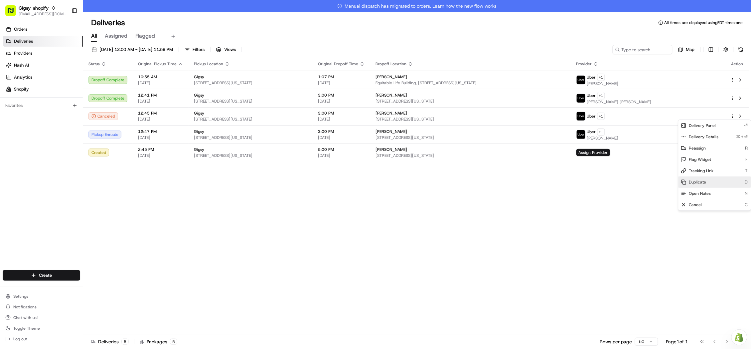
click at [698, 181] on span "Duplicate" at bounding box center [697, 181] width 17 height 5
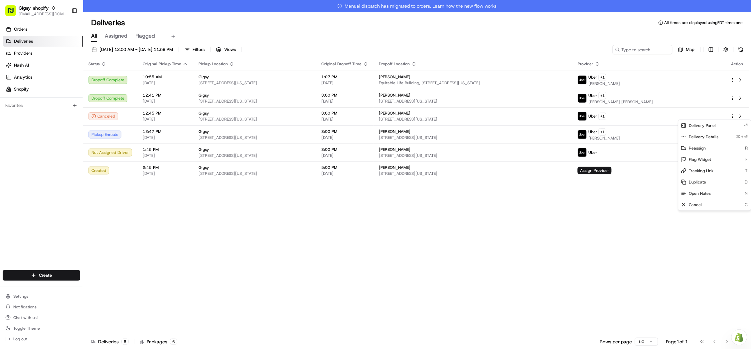
click at [614, 203] on html "Gigsy-shopify hello@getgigsy.com Toggle Sidebar Orders Deliveries Providers Nas…" at bounding box center [375, 174] width 751 height 349
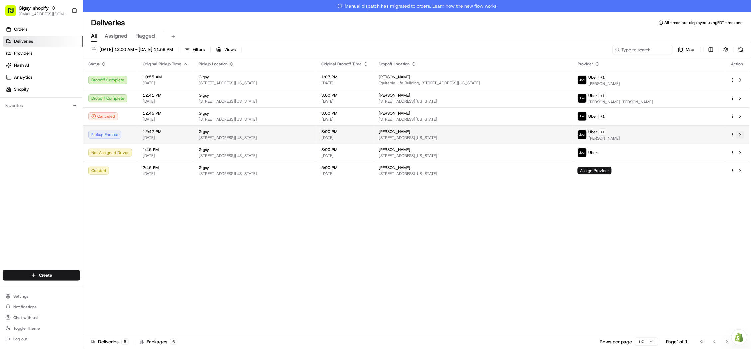
click at [741, 132] on button at bounding box center [740, 134] width 8 height 8
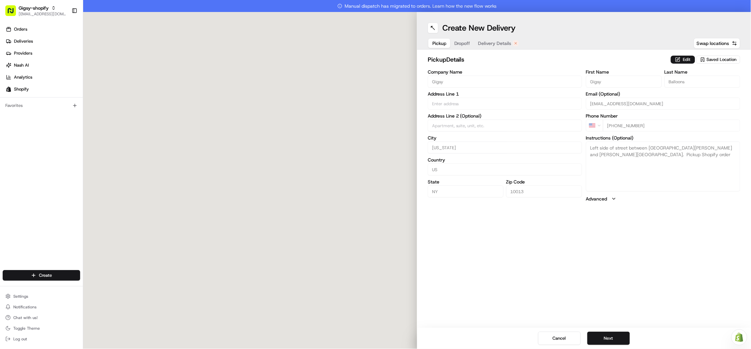
type input "375 Greenwich Street"
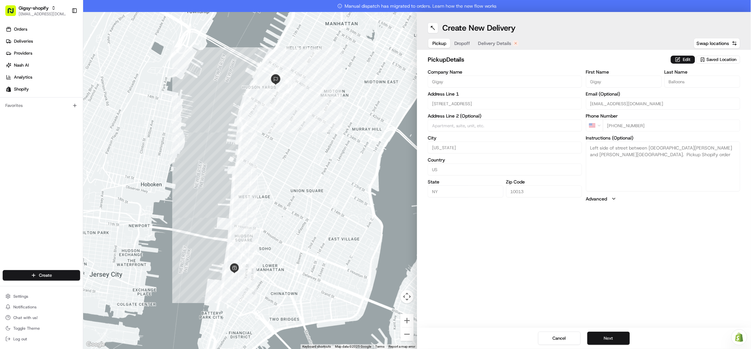
click at [609, 340] on button "Next" at bounding box center [608, 337] width 43 height 13
click at [606, 336] on button "Next" at bounding box center [608, 337] width 43 height 13
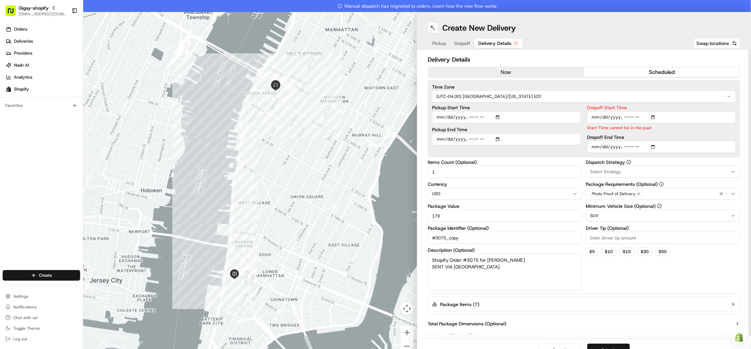
click at [630, 114] on input "Dropoff Start Time" at bounding box center [661, 117] width 149 height 12
click at [657, 115] on input "Dropoff Start Time" at bounding box center [661, 117] width 149 height 12
click at [634, 116] on input "Dropoff Start Time" at bounding box center [661, 117] width 149 height 12
type input "2025-08-21T13:45"
click at [674, 113] on input "Dropoff Start Time" at bounding box center [661, 117] width 149 height 12
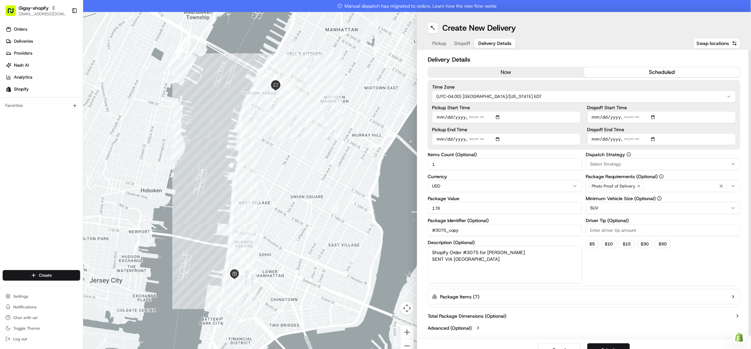
click at [669, 136] on div "Dropoff End Time" at bounding box center [661, 136] width 149 height 18
click at [658, 143] on input "Dropoff End Time" at bounding box center [661, 139] width 149 height 12
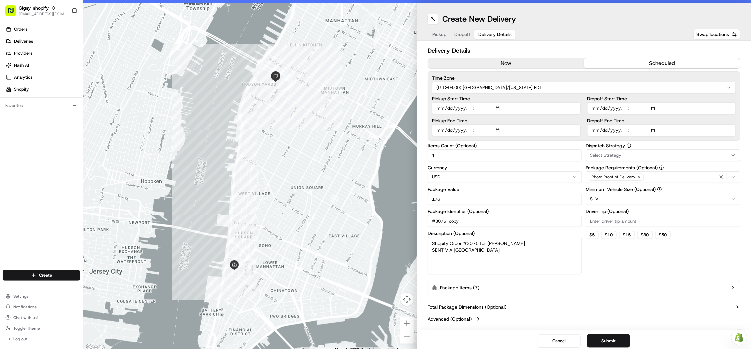
scroll to position [8, 0]
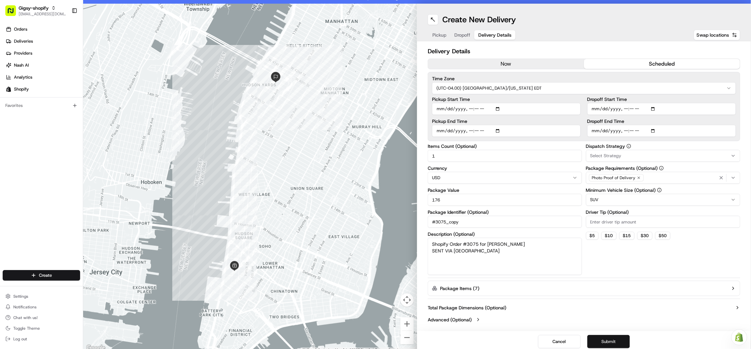
click at [610, 335] on button "Submit" at bounding box center [608, 341] width 43 height 13
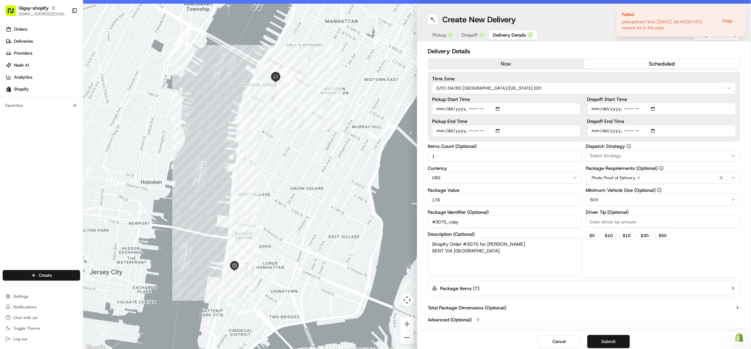
click at [489, 252] on textarea "Shopify Order #3075 for Sean Kumar SENT VIA UBER CENTRAL" at bounding box center [505, 256] width 154 height 37
click at [490, 247] on textarea "Shopify Order #3075 for Sean Kumar SENT VIA UBER CENTRAL" at bounding box center [505, 256] width 154 height 37
drag, startPoint x: 490, startPoint y: 247, endPoint x: 438, endPoint y: 249, distance: 51.9
click at [438, 249] on textarea "Shopify Order #3075 for Sean Kumar SENT VIA UBER CENTRAL" at bounding box center [505, 256] width 154 height 37
type textarea "Shopify Order #3075 for [PERSON_NAME]"
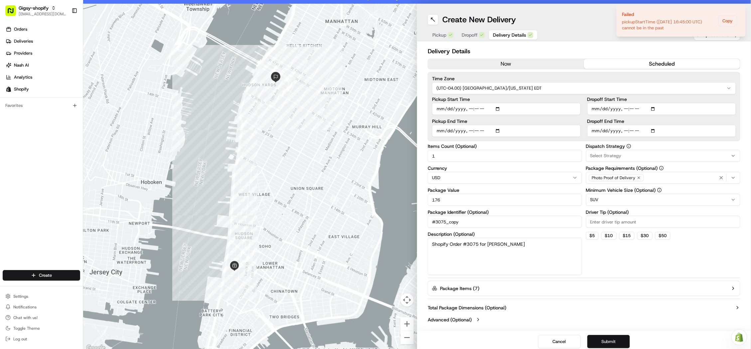
click at [611, 339] on button "Submit" at bounding box center [608, 341] width 43 height 13
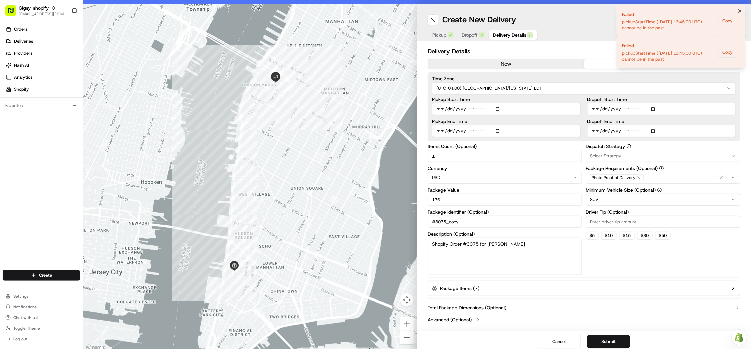
click at [740, 12] on icon "Notifications (F8)" at bounding box center [739, 10] width 5 height 5
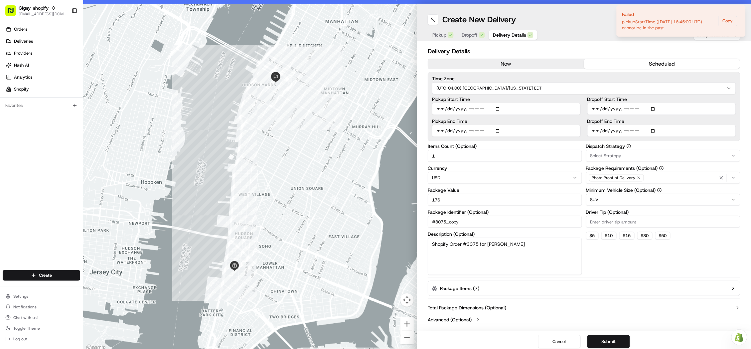
click at [474, 107] on input "Pickup Start Time" at bounding box center [506, 109] width 149 height 12
click at [473, 107] on input "Pickup Start Time" at bounding box center [506, 109] width 149 height 12
click at [476, 107] on input "Pickup Start Time" at bounding box center [506, 109] width 149 height 12
type input "2025-08-21T13:45"
click at [513, 110] on input "Pickup Start Time" at bounding box center [506, 109] width 149 height 12
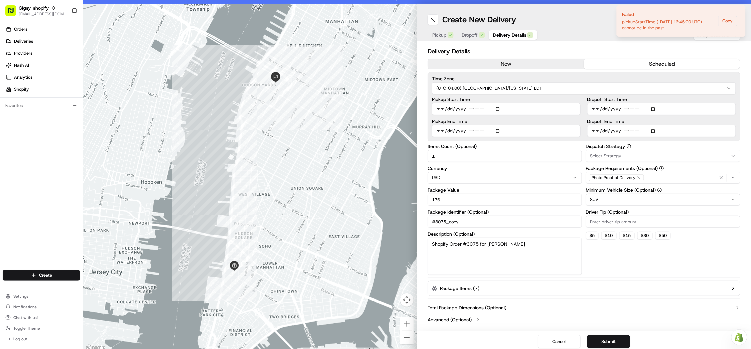
click at [505, 120] on label "Pickup End Time" at bounding box center [506, 121] width 149 height 5
click at [505, 125] on input "Pickup End Time" at bounding box center [506, 131] width 149 height 12
click at [507, 119] on label "Pickup End Time" at bounding box center [506, 121] width 149 height 5
click at [507, 125] on input "Pickup End Time" at bounding box center [506, 131] width 149 height 12
click at [644, 120] on label "Dropoff End Time" at bounding box center [661, 121] width 149 height 5
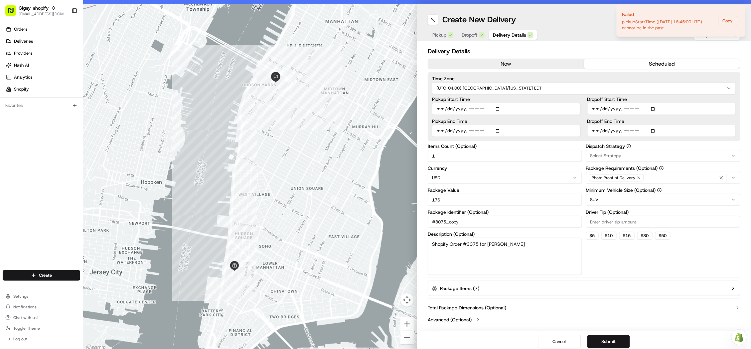
click at [644, 125] on input "Dropoff End Time" at bounding box center [661, 131] width 149 height 12
click at [629, 105] on input "Dropoff Start Time" at bounding box center [661, 109] width 149 height 12
click at [628, 105] on input "Dropoff Start Time" at bounding box center [661, 109] width 149 height 12
type input "2025-08-21T14:45"
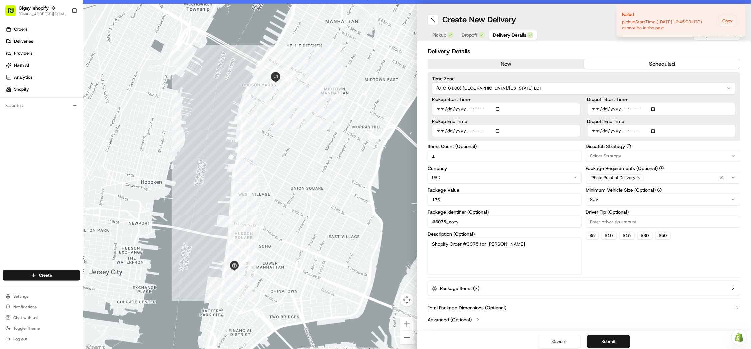
click at [664, 116] on div "Dropoff Start Time Dropoff End Time" at bounding box center [661, 117] width 149 height 40
click at [610, 335] on button "Submit" at bounding box center [608, 341] width 43 height 13
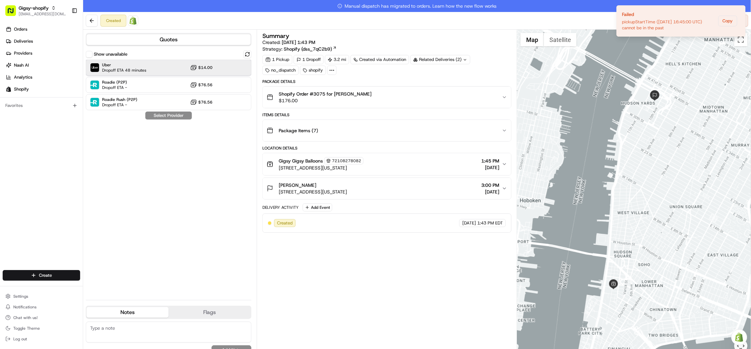
click at [119, 68] on span "Dropoff ETA 48 minutes" at bounding box center [124, 70] width 44 height 5
click at [166, 115] on button "Assign Provider" at bounding box center [168, 115] width 47 height 8
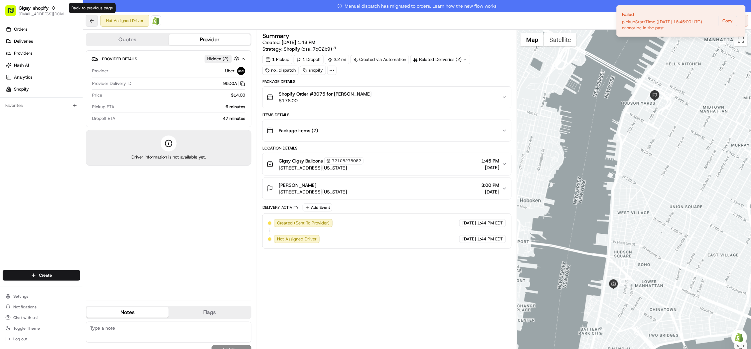
click at [94, 23] on button at bounding box center [92, 21] width 12 height 12
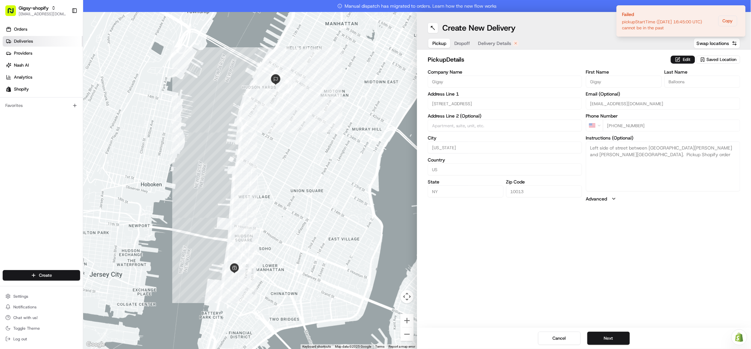
click at [28, 37] on link "Deliveries" at bounding box center [43, 41] width 80 height 11
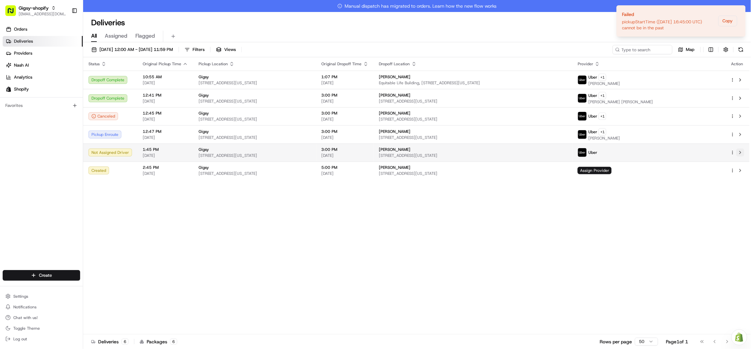
click at [739, 150] on button at bounding box center [740, 152] width 8 height 8
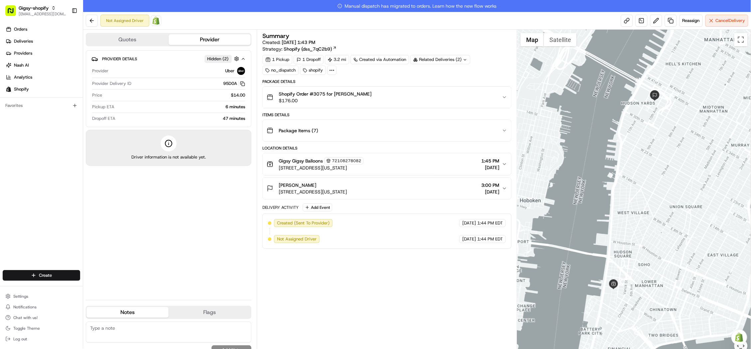
click at [176, 200] on div "Provider Details Hidden ( 2 ) Provider Uber Provider Delivery ID 95D0A Copy del…" at bounding box center [169, 172] width 166 height 244
click at [502, 188] on icon "button" at bounding box center [504, 188] width 5 height 5
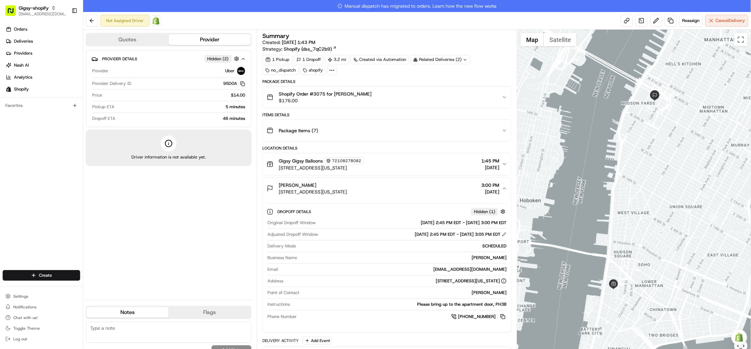
click at [502, 187] on button "[PERSON_NAME] [STREET_ADDRESS][US_STATE] 3:00 PM [DATE]" at bounding box center [387, 188] width 248 height 21
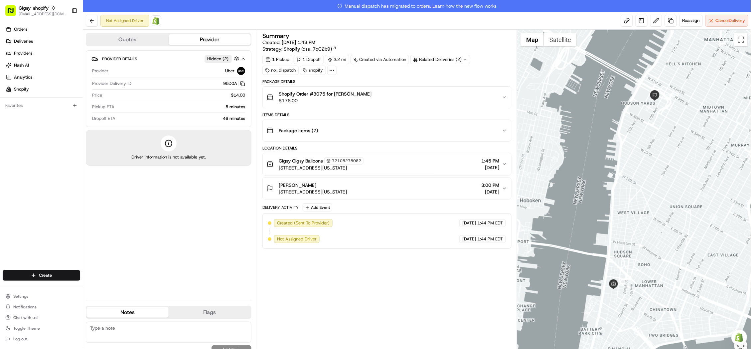
click at [222, 195] on div "Provider Details Hidden ( 2 ) Provider Uber Provider Delivery ID 95D0A Copy del…" at bounding box center [169, 172] width 166 height 244
click at [322, 20] on div "Not Assigned Driver Open Order in Shopify Reassign Cancel Delivery" at bounding box center [417, 21] width 668 height 18
click at [212, 16] on div "Not Assigned Driver Open Order in Shopify Reassign Cancel Delivery" at bounding box center [417, 21] width 668 height 18
click at [237, 24] on div "Not Assigned Driver Open Order in Shopify Reassign Cancel Delivery" at bounding box center [417, 21] width 668 height 18
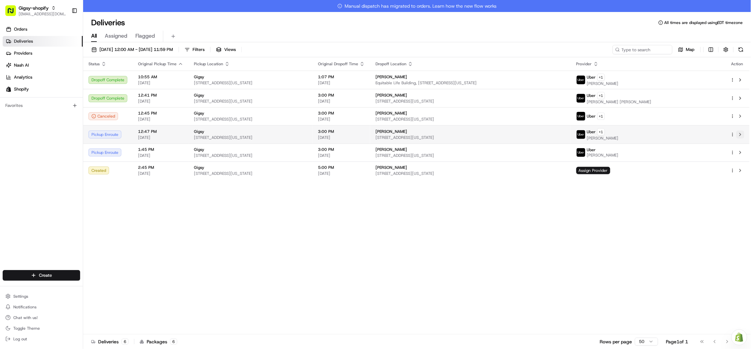
click at [744, 132] on button at bounding box center [740, 134] width 8 height 8
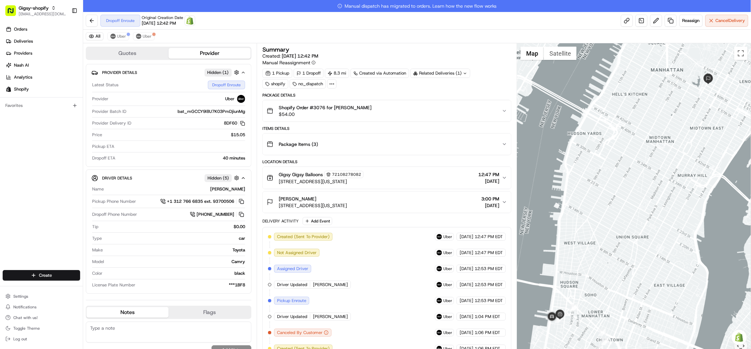
click at [62, 134] on div "Orders Deliveries Providers Nash AI Analytics Shopify Favorites" at bounding box center [41, 147] width 83 height 252
click at [26, 40] on span "Deliveries" at bounding box center [23, 41] width 19 height 6
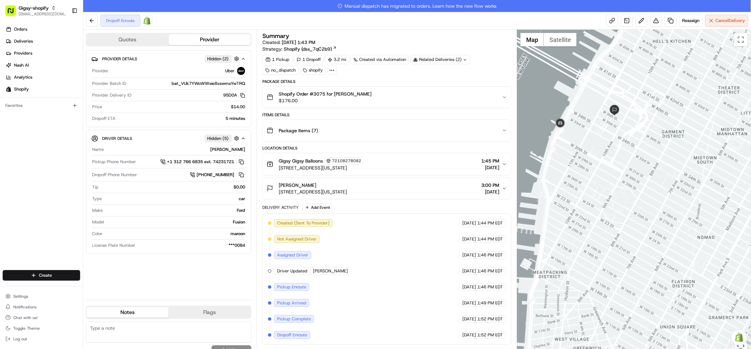
drag, startPoint x: 634, startPoint y: 123, endPoint x: 586, endPoint y: 169, distance: 66.3
click at [586, 169] on div at bounding box center [634, 195] width 234 height 331
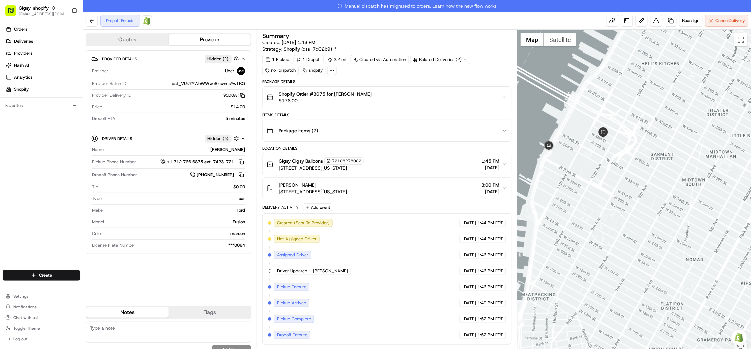
drag, startPoint x: 581, startPoint y: 140, endPoint x: 560, endPoint y: 161, distance: 29.2
click at [560, 161] on div at bounding box center [634, 195] width 234 height 331
click at [92, 17] on button at bounding box center [92, 21] width 12 height 12
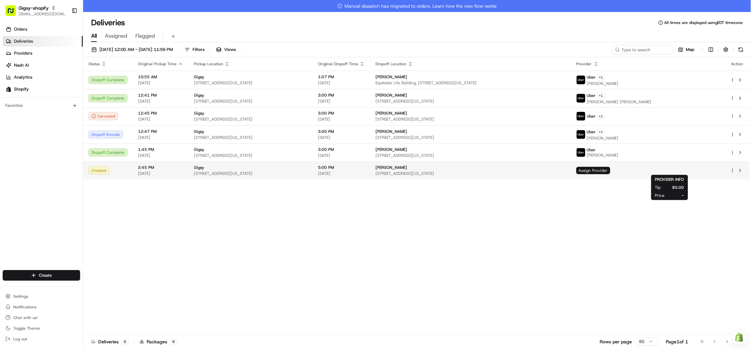
click at [610, 168] on span "Assign Provider" at bounding box center [593, 170] width 34 height 7
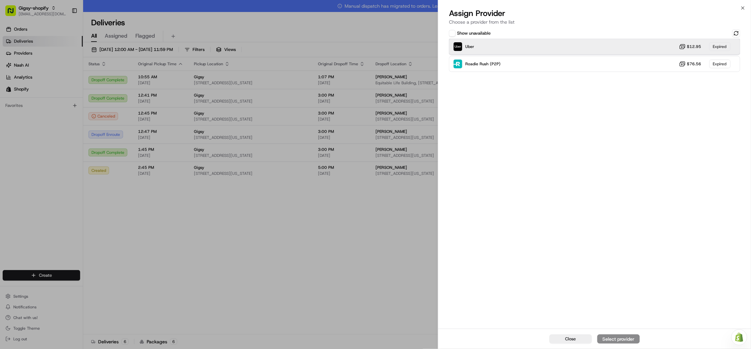
click at [560, 52] on div "Uber $12.95 Expired" at bounding box center [594, 47] width 291 height 16
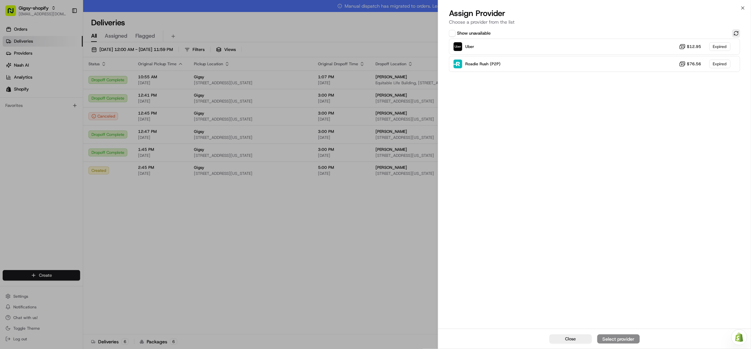
click at [737, 34] on button at bounding box center [736, 33] width 8 height 8
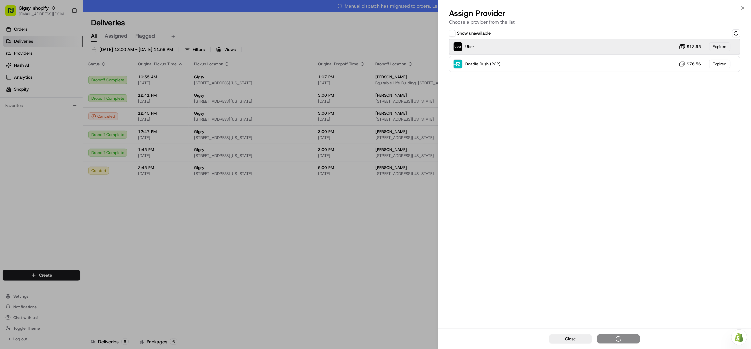
click at [662, 52] on div "Uber $12.95 Expired" at bounding box center [594, 47] width 291 height 16
click at [642, 46] on div "Uber Dropoff ETA 43 minutes $12.95" at bounding box center [594, 47] width 291 height 16
click at [622, 341] on div "Assign Provider" at bounding box center [618, 338] width 33 height 7
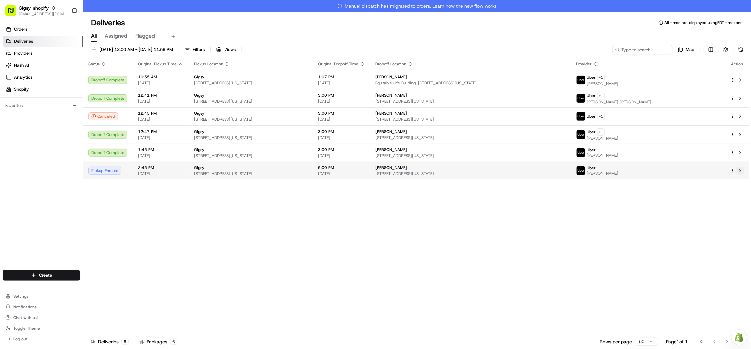
click at [741, 166] on button at bounding box center [740, 170] width 8 height 8
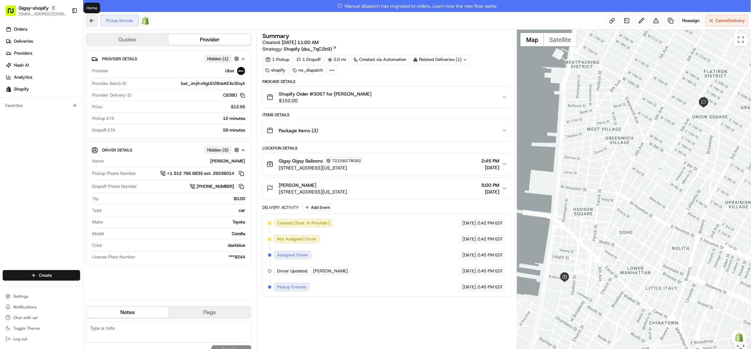
click at [95, 21] on button at bounding box center [92, 21] width 12 height 12
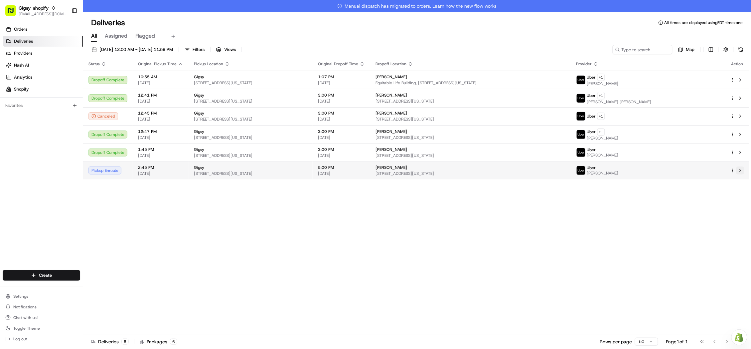
click at [741, 172] on button at bounding box center [740, 170] width 8 height 8
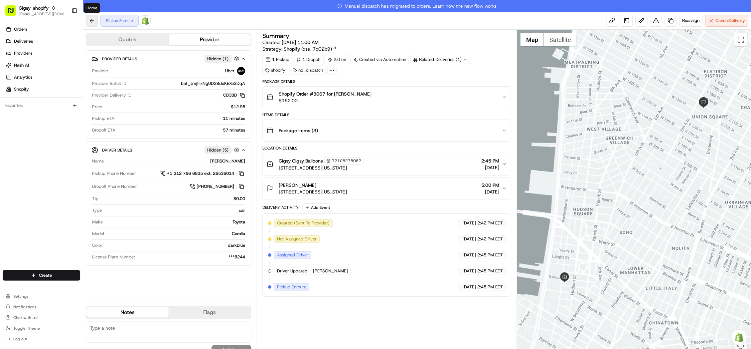
click at [92, 19] on button at bounding box center [92, 21] width 12 height 12
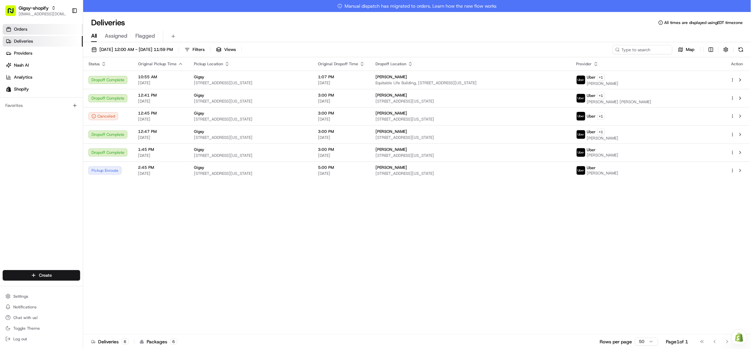
click at [54, 30] on link "Orders" at bounding box center [43, 29] width 80 height 11
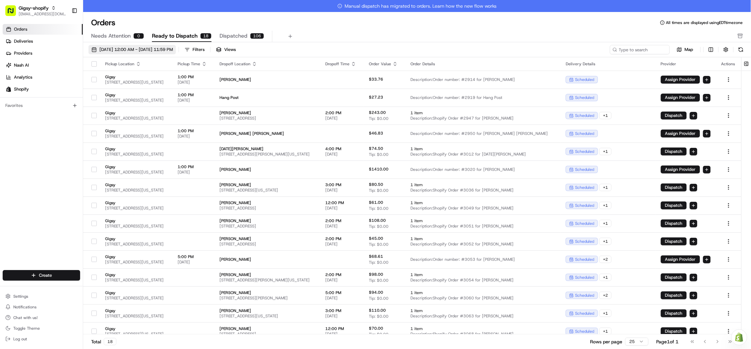
click at [123, 45] on button "08/01/2025 12:00 AM - 08/31/2025 11:59 PM" at bounding box center [131, 49] width 87 height 9
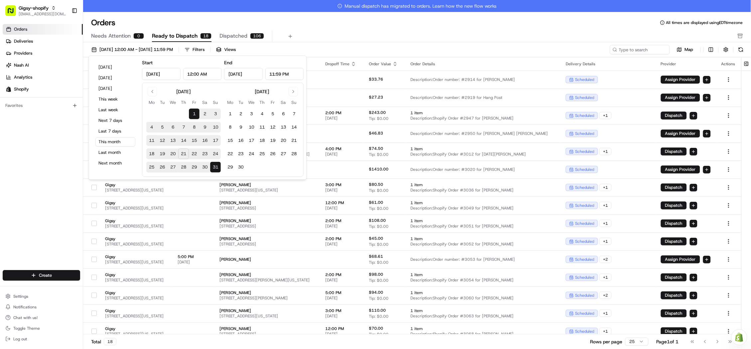
click at [186, 152] on button "21" at bounding box center [183, 153] width 11 height 11
type input "Aug 21, 2025"
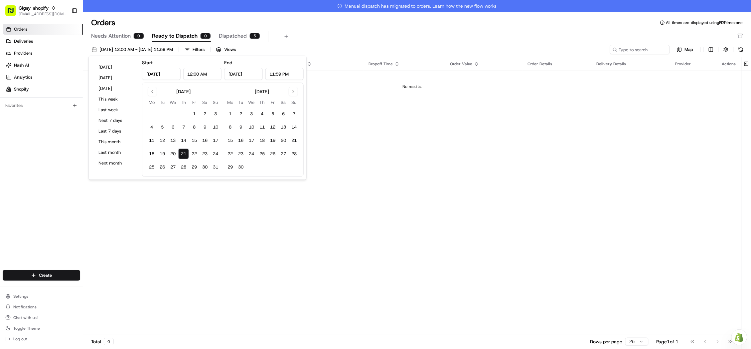
click at [331, 113] on div "Pickup Location Pickup Time Dropoff Location Dropoff Time Order Value Order Det…" at bounding box center [412, 201] width 658 height 289
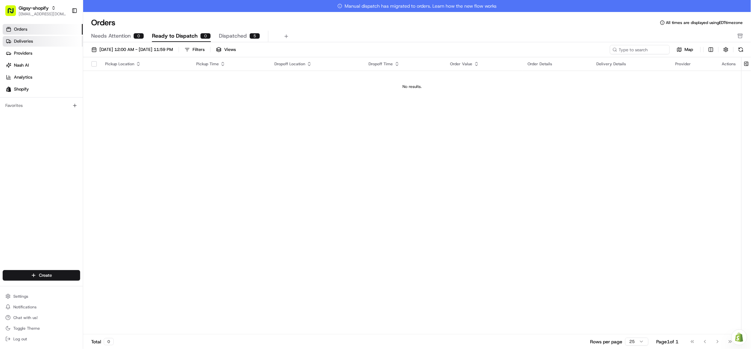
click at [27, 42] on span "Deliveries" at bounding box center [23, 41] width 19 height 6
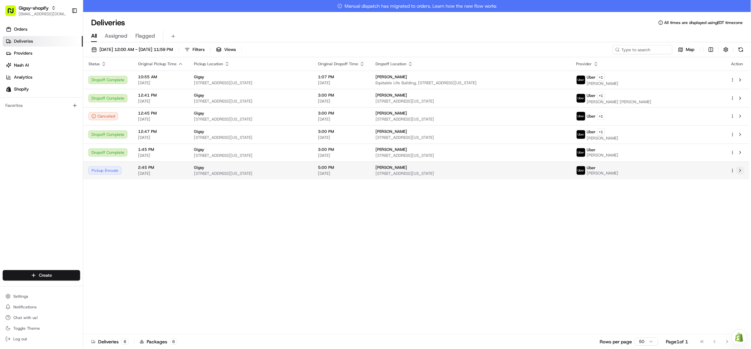
click at [740, 169] on button at bounding box center [740, 170] width 8 height 8
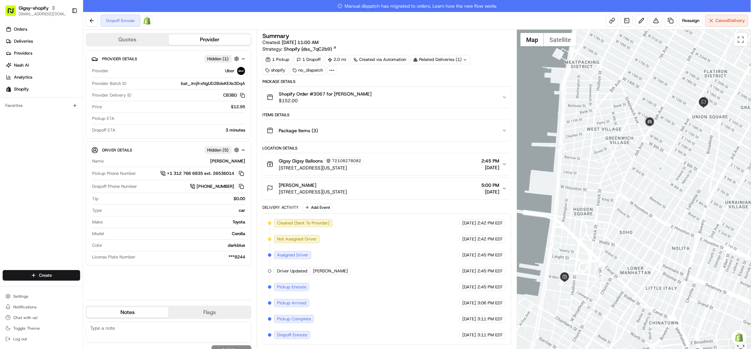
click at [90, 12] on div "Dropoff Enroute Open Order in Shopify Reassign Cancel Delivery" at bounding box center [417, 21] width 668 height 18
click at [95, 23] on button at bounding box center [92, 21] width 12 height 12
